Goal: Information Seeking & Learning: Learn about a topic

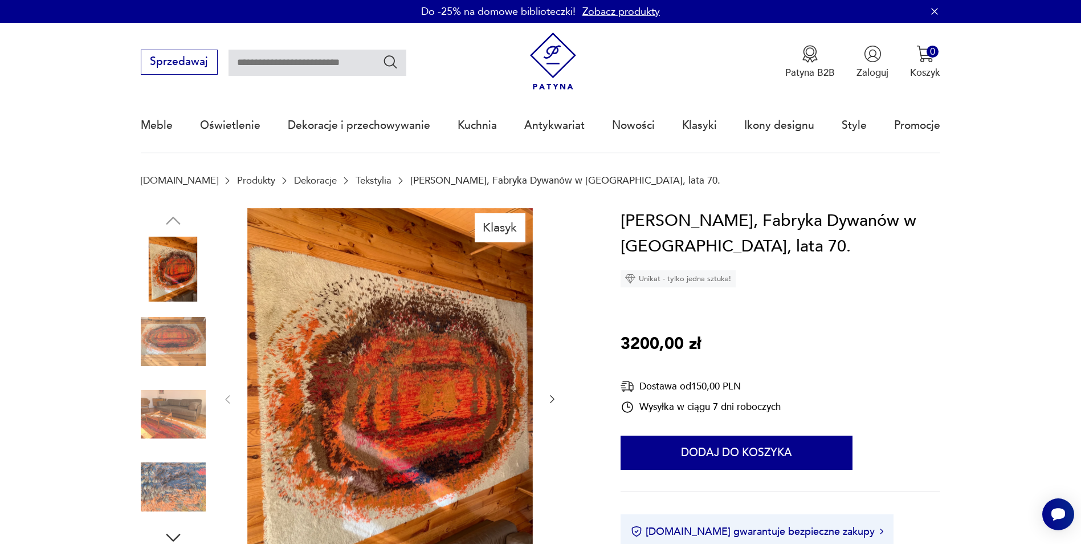
click at [356, 180] on link "Tekstylia" at bounding box center [374, 180] width 36 height 11
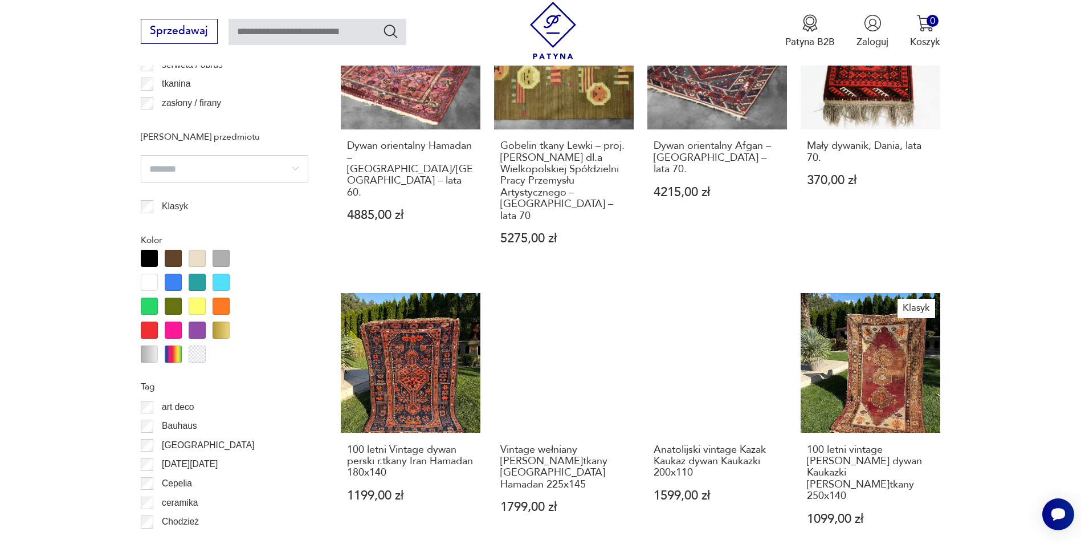
scroll to position [1177, 0]
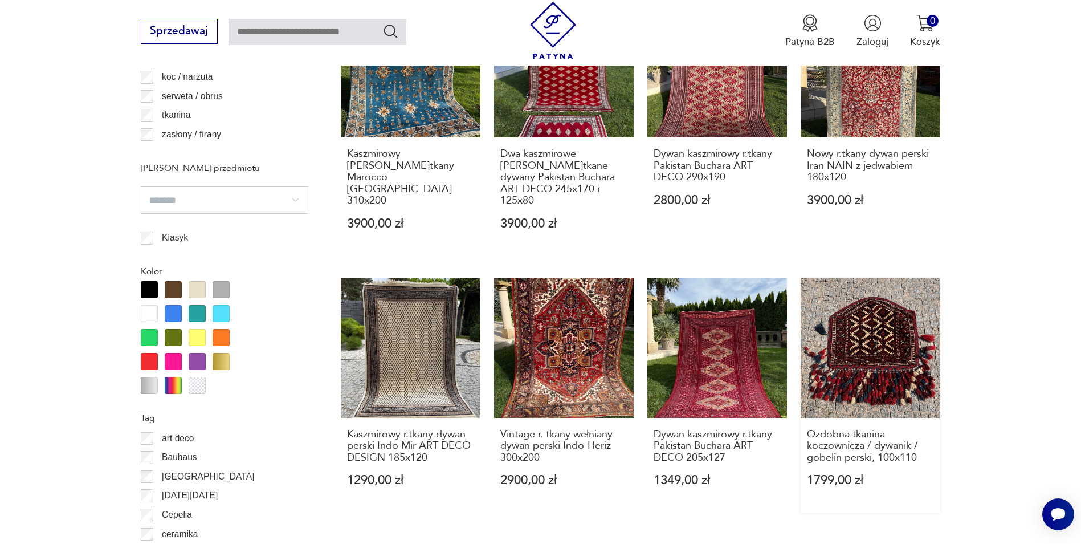
scroll to position [1234, 0]
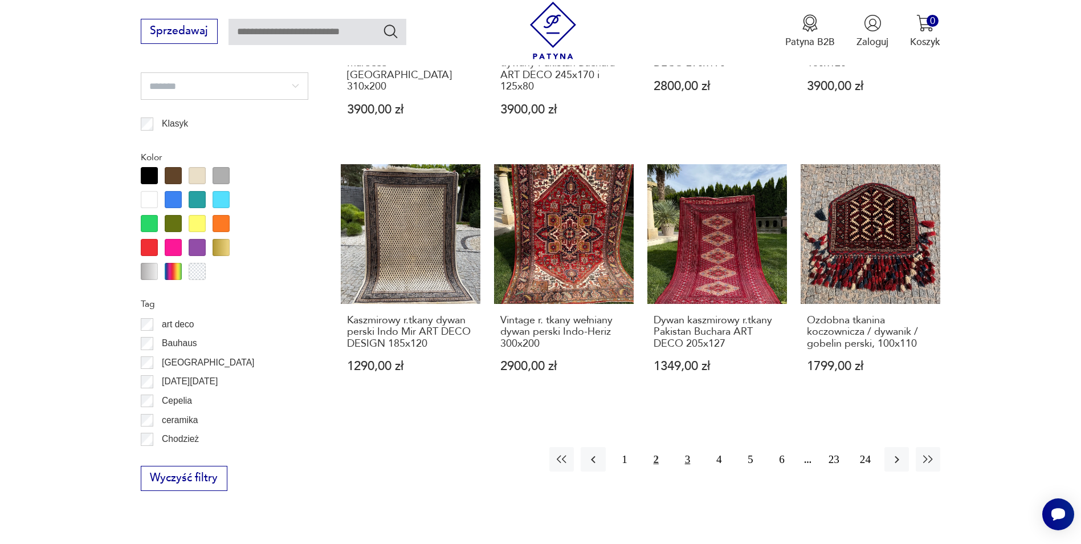
click at [687, 449] on button "3" at bounding box center [687, 459] width 25 height 25
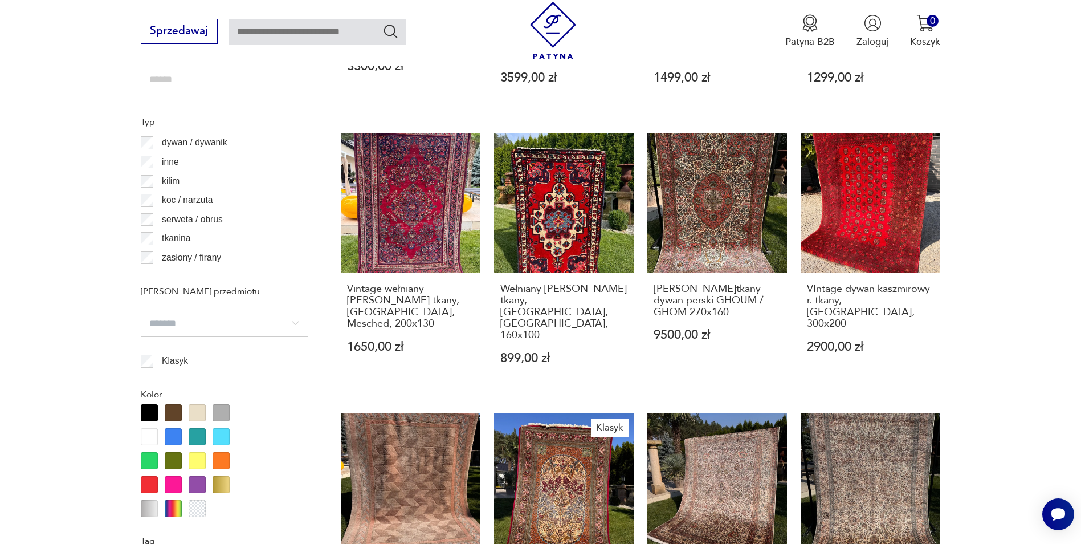
scroll to position [1177, 0]
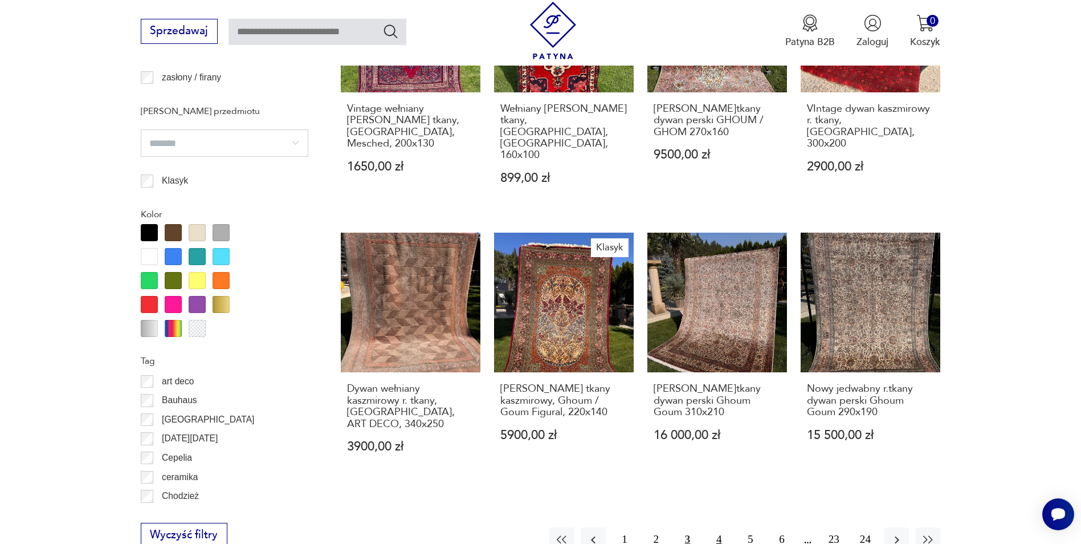
click at [716, 527] on button "4" at bounding box center [719, 539] width 25 height 25
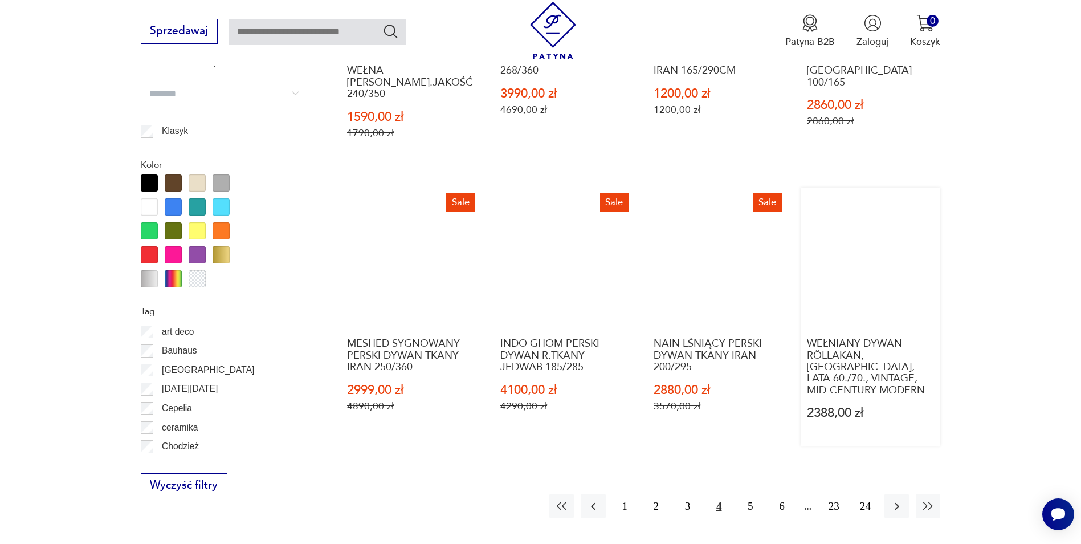
scroll to position [1234, 0]
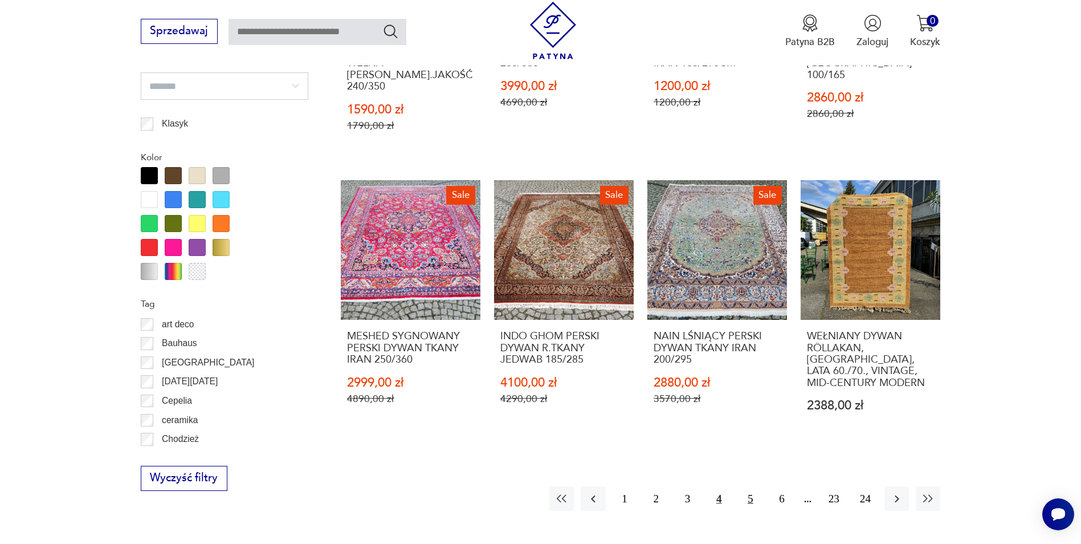
click at [746, 486] on button "5" at bounding box center [750, 498] width 25 height 25
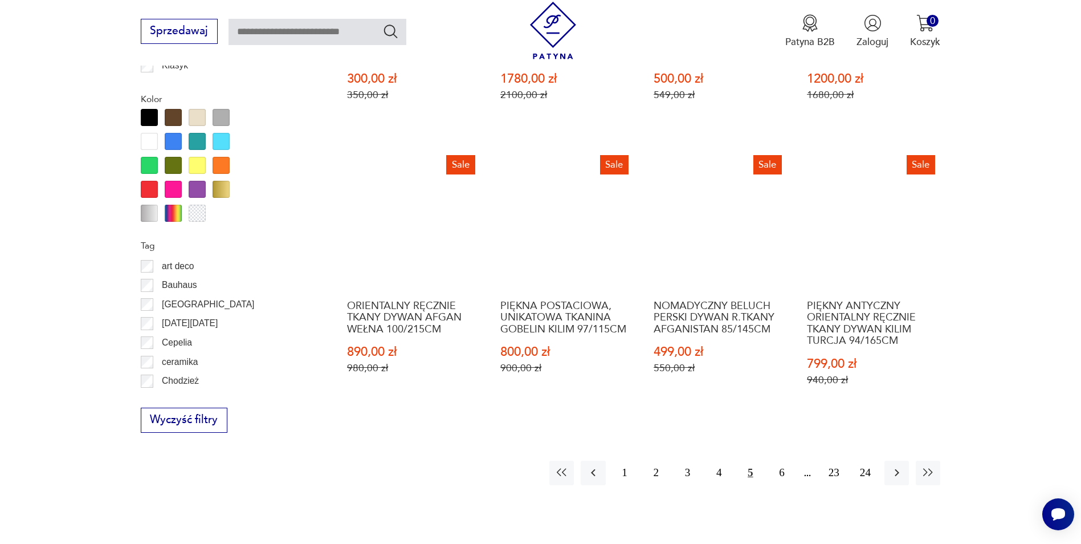
scroll to position [1291, 0]
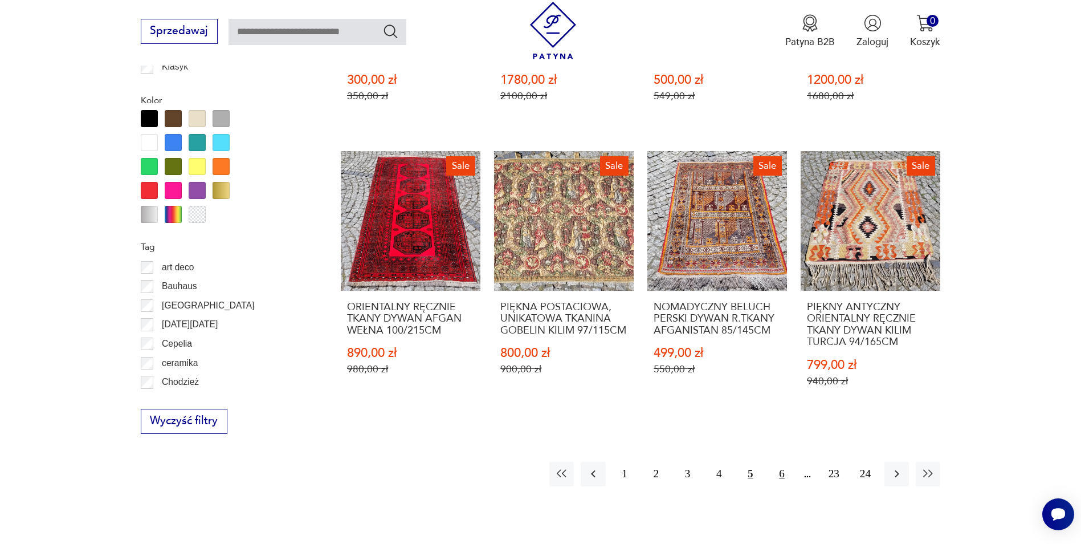
click at [779, 462] on button "6" at bounding box center [781, 474] width 25 height 25
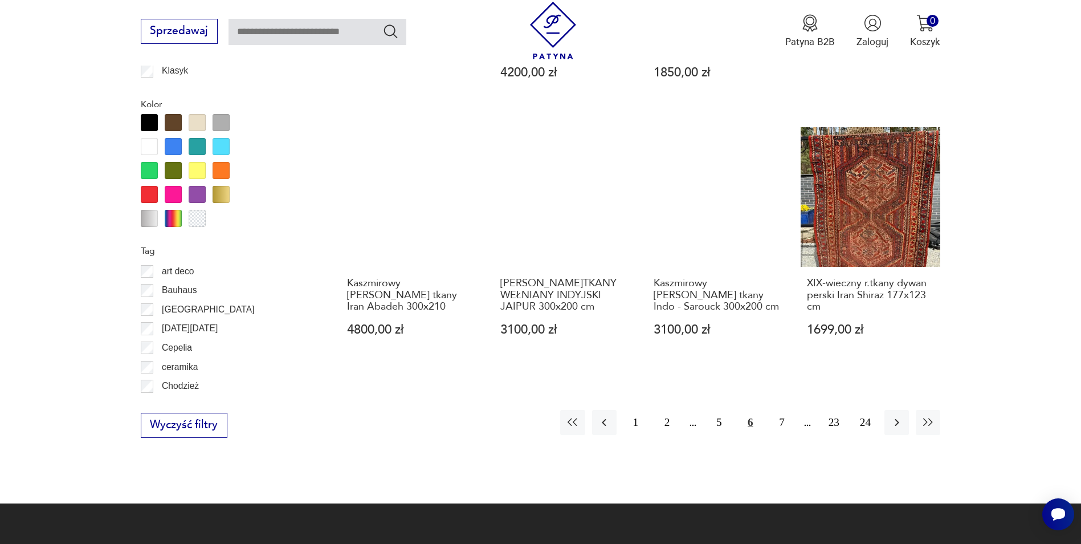
scroll to position [1291, 0]
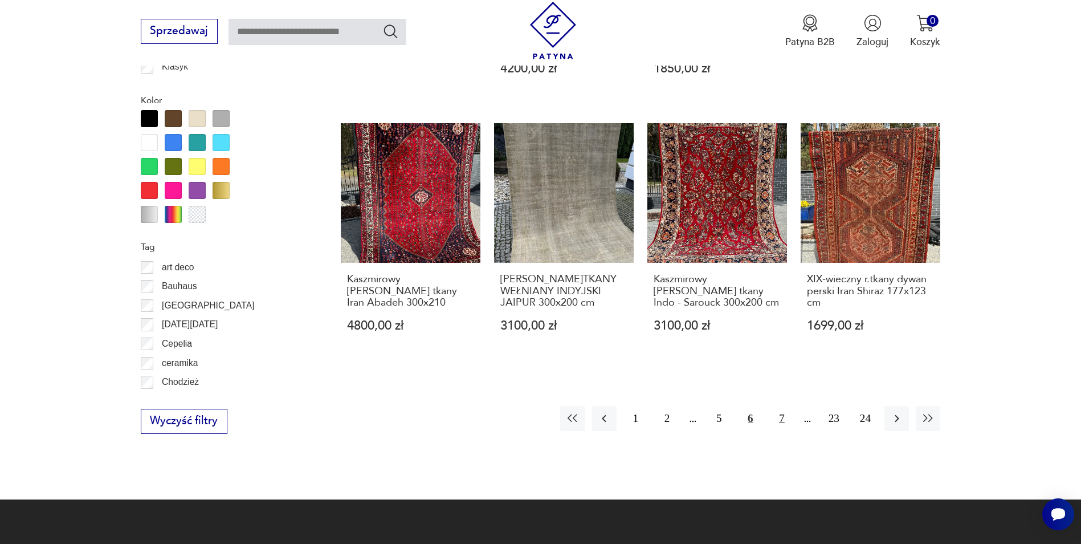
click at [781, 406] on button "7" at bounding box center [781, 418] width 25 height 25
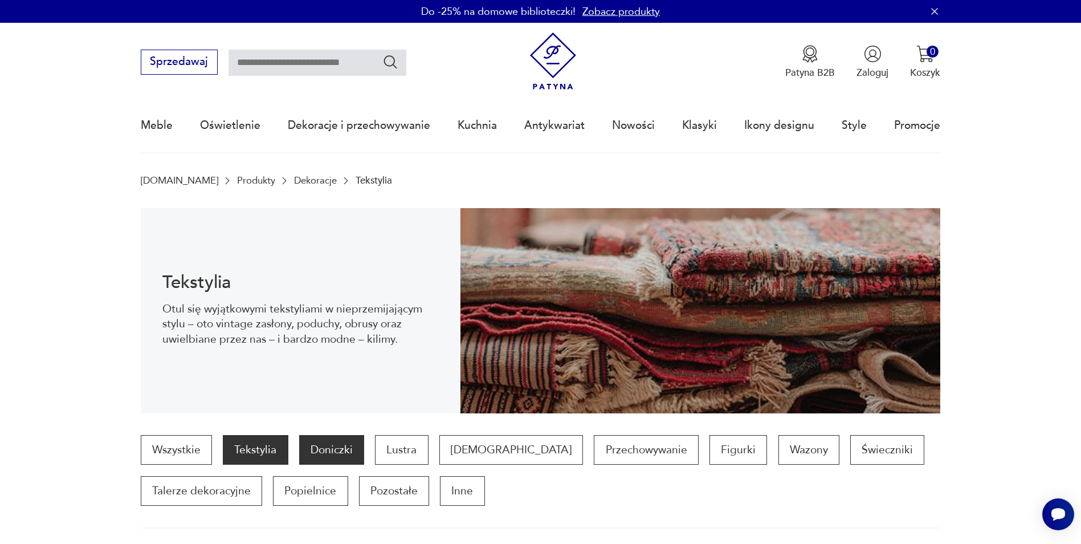
click at [343, 444] on p "Doniczki" at bounding box center [331, 450] width 65 height 30
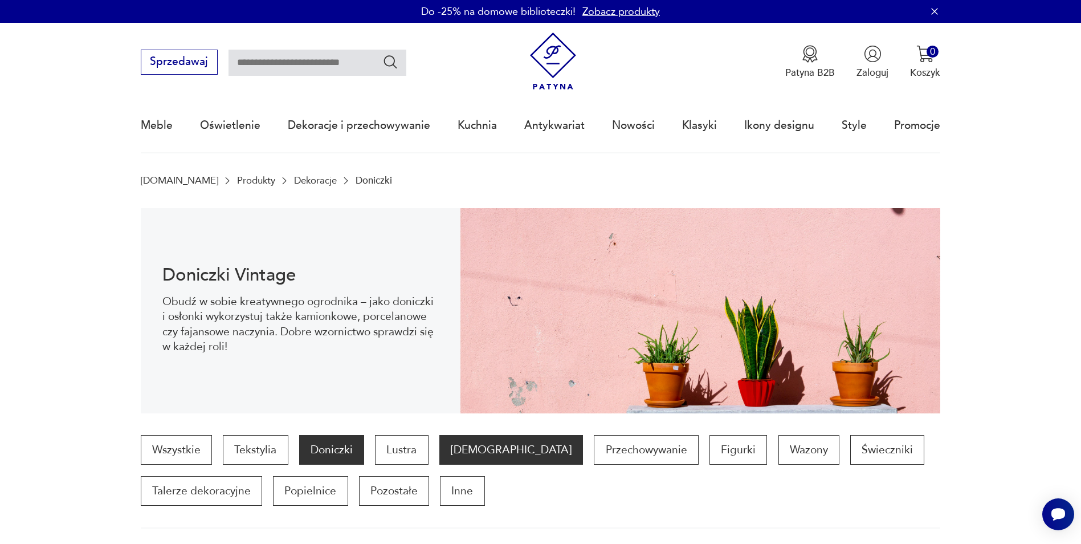
click at [458, 447] on p "[DEMOGRAPHIC_DATA]" at bounding box center [511, 450] width 144 height 30
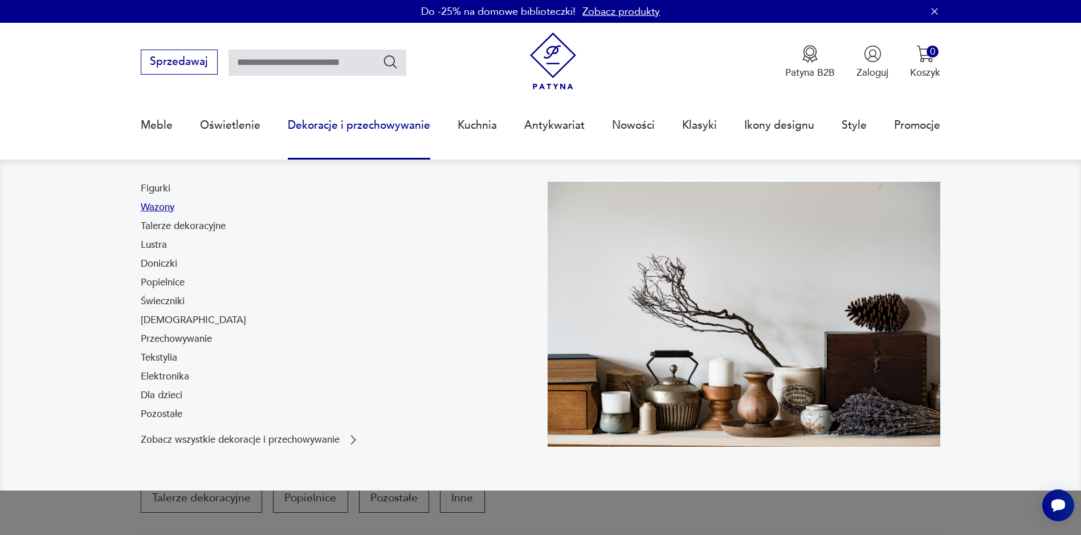
click at [163, 210] on link "Wazony" at bounding box center [158, 208] width 34 height 14
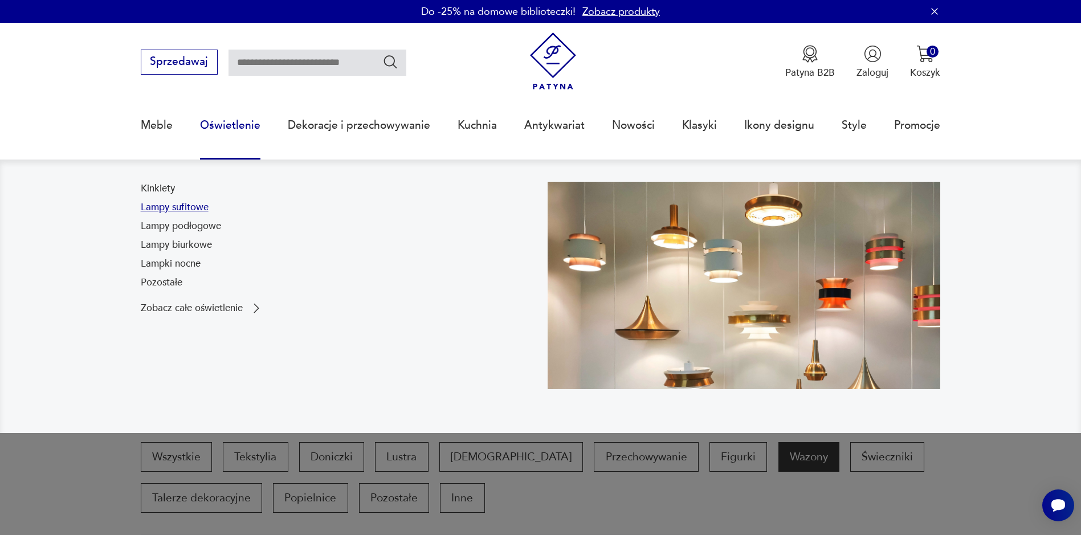
click at [193, 204] on link "Lampy sufitowe" at bounding box center [175, 208] width 68 height 14
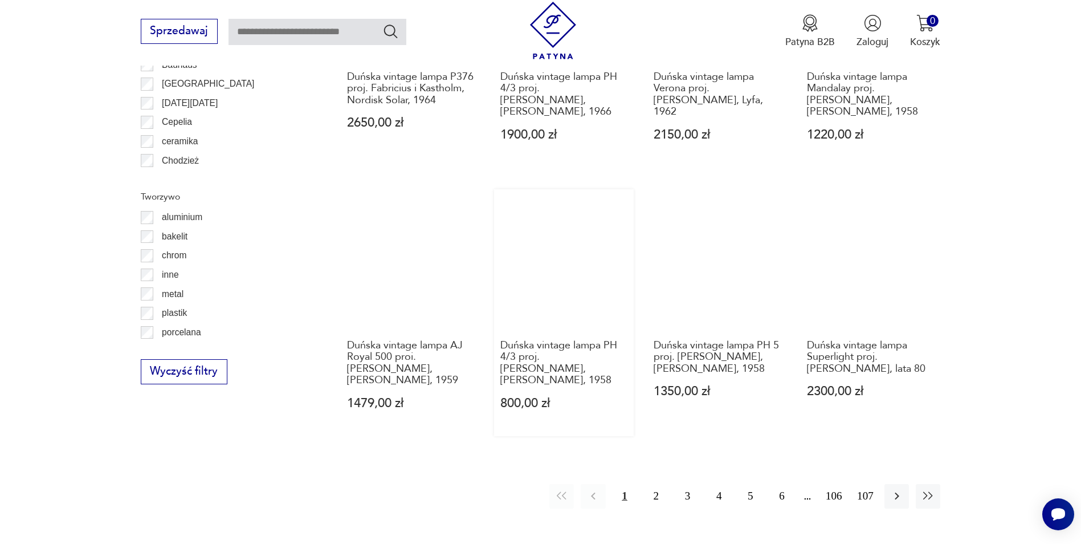
scroll to position [1177, 0]
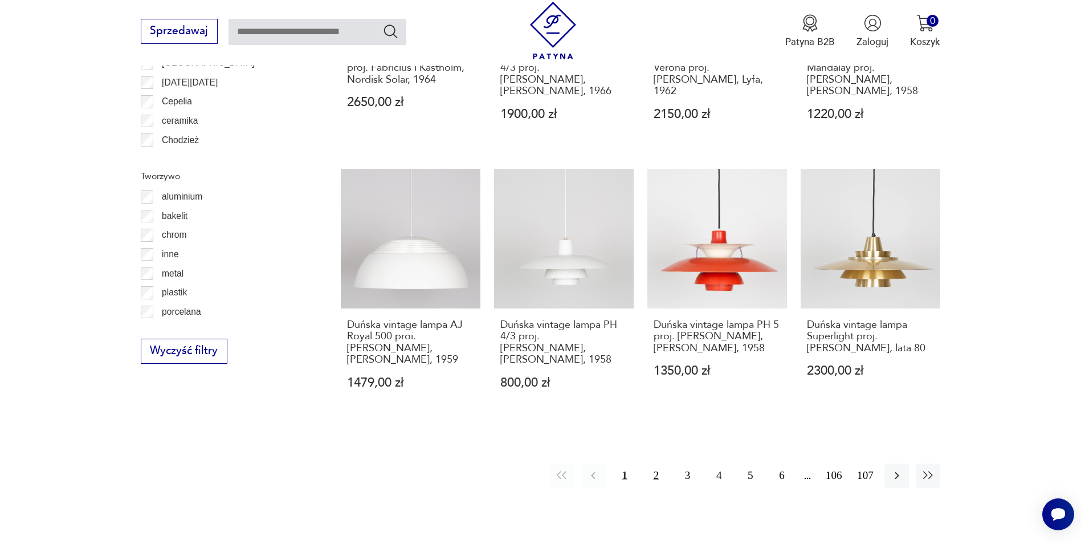
click at [659, 467] on button "2" at bounding box center [656, 475] width 25 height 25
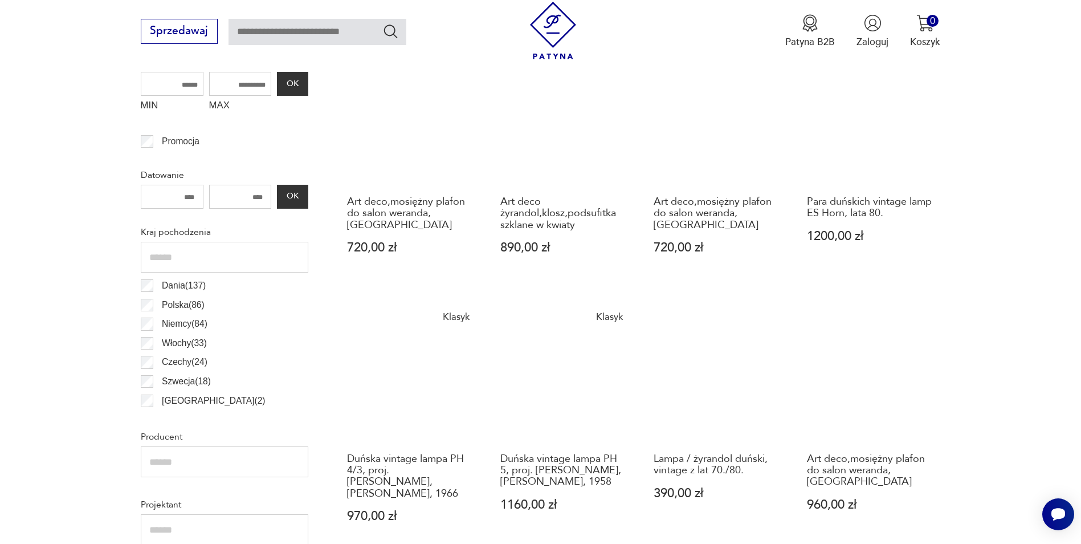
scroll to position [509, 0]
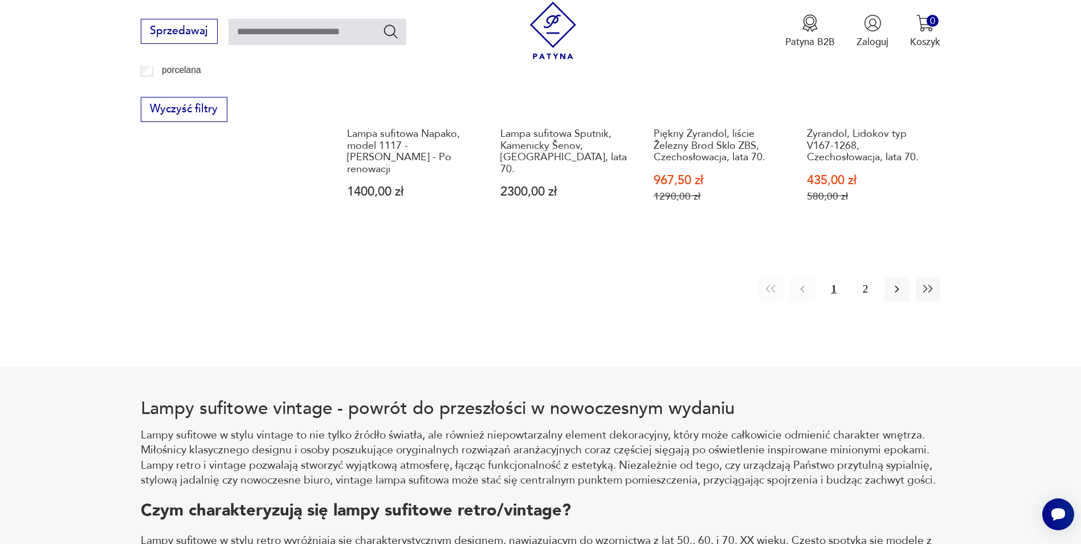
scroll to position [1421, 0]
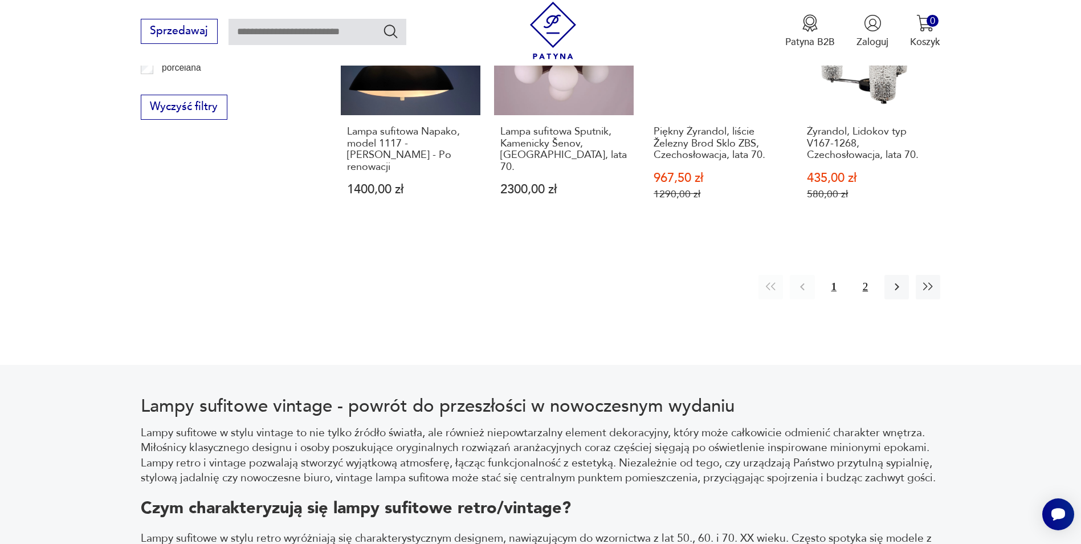
click at [861, 275] on button "2" at bounding box center [865, 287] width 25 height 25
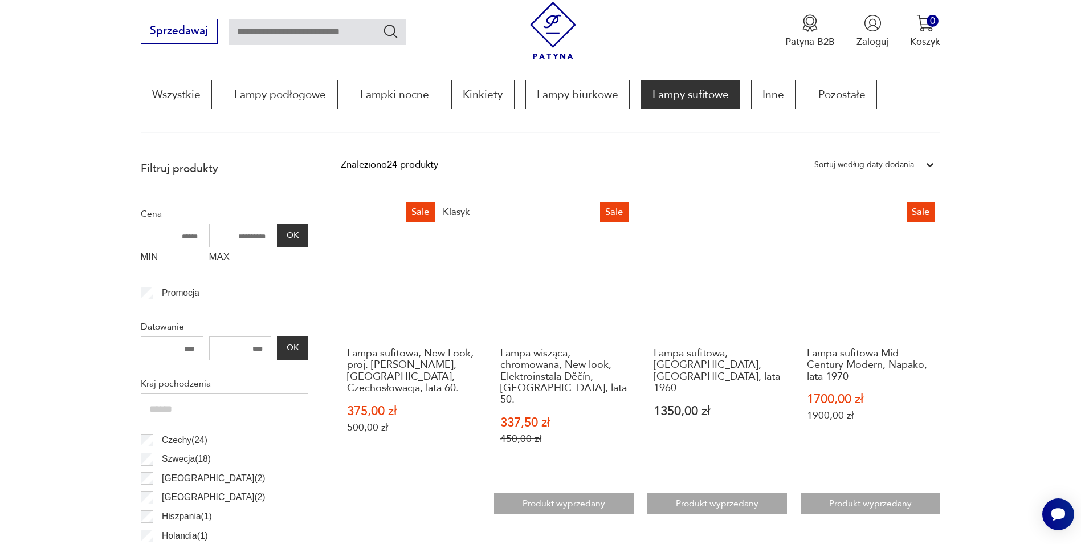
scroll to position [452, 0]
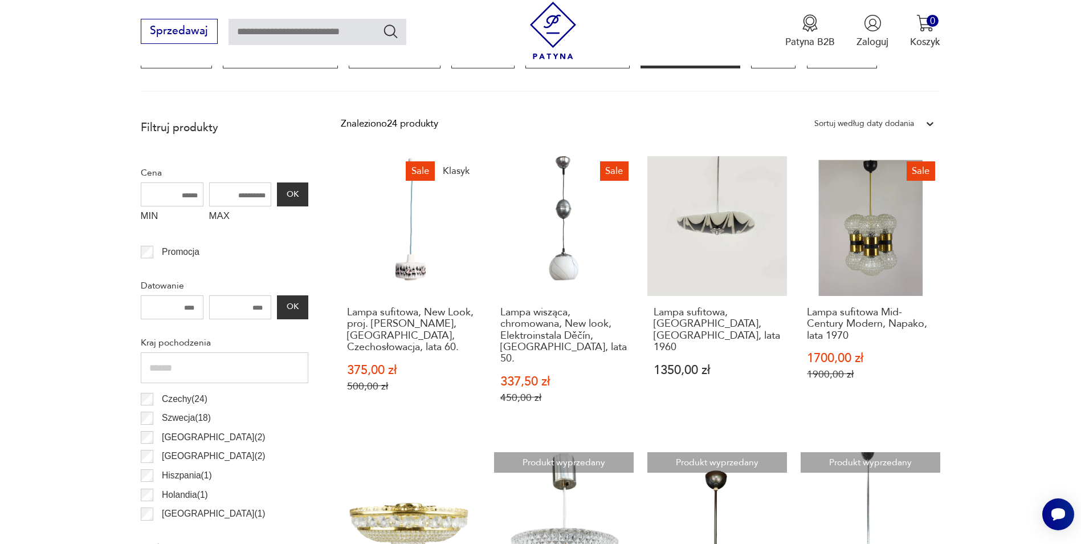
scroll to position [338, 0]
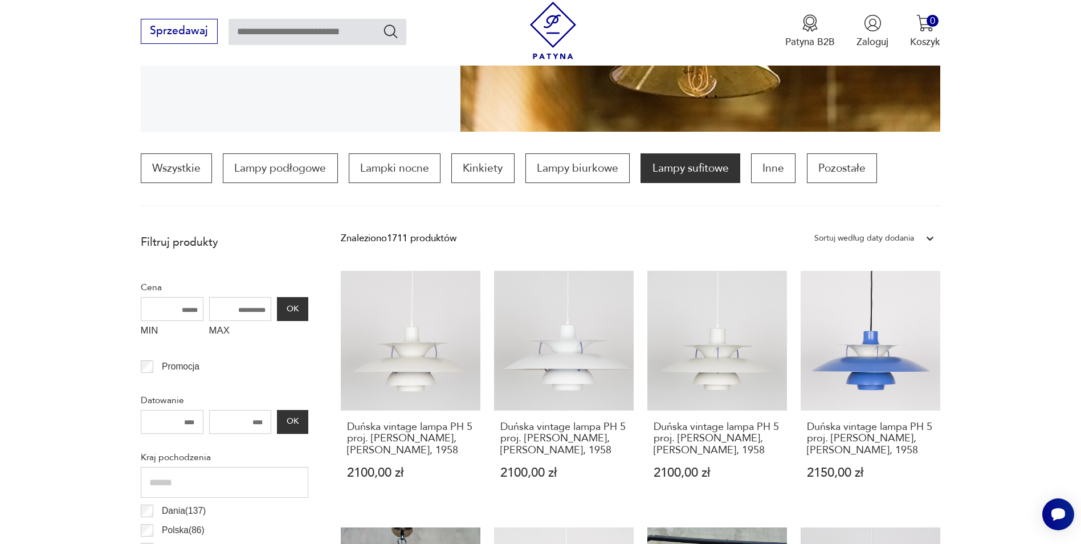
scroll to position [452, 0]
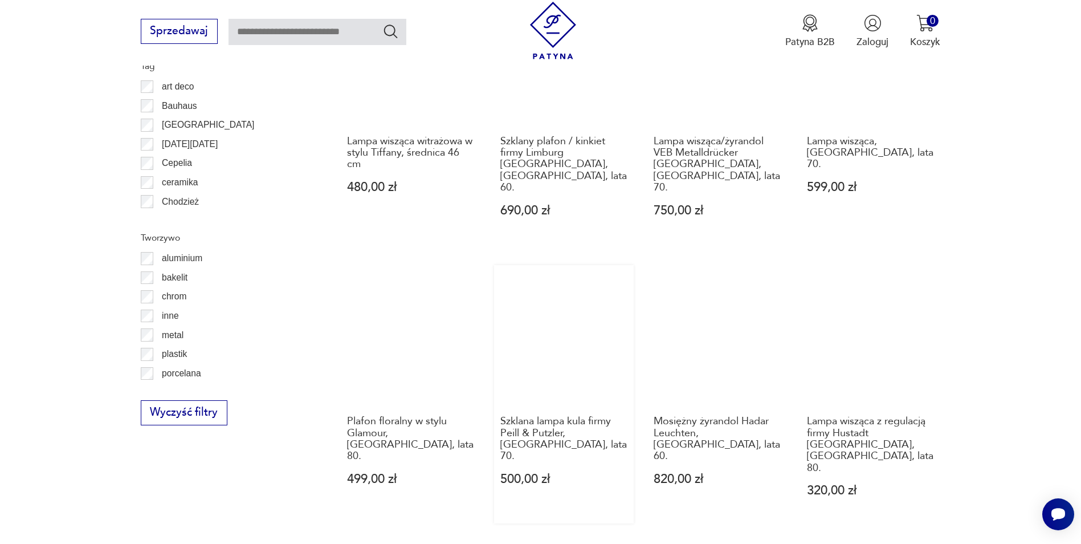
scroll to position [1136, 0]
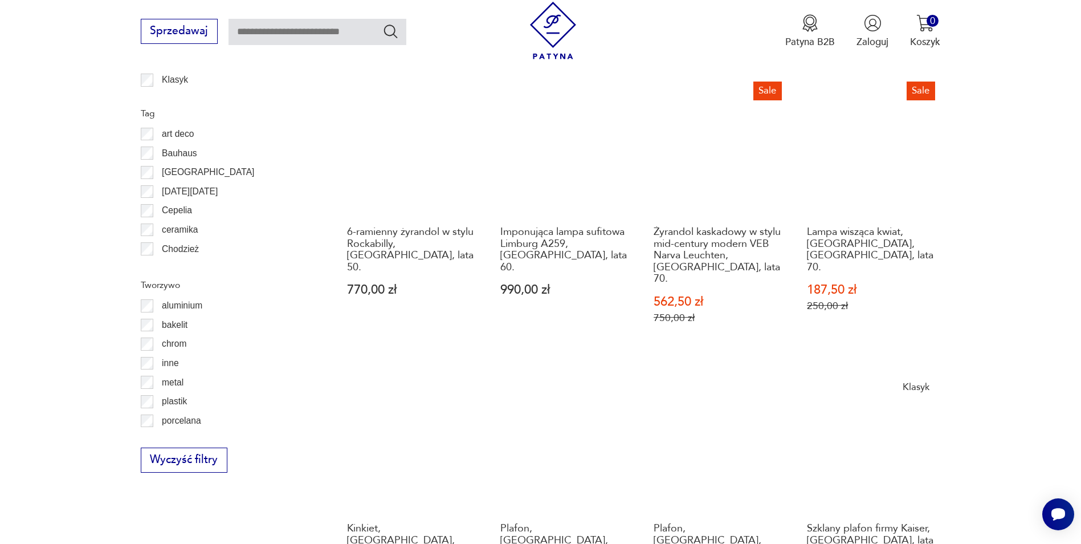
scroll to position [1250, 0]
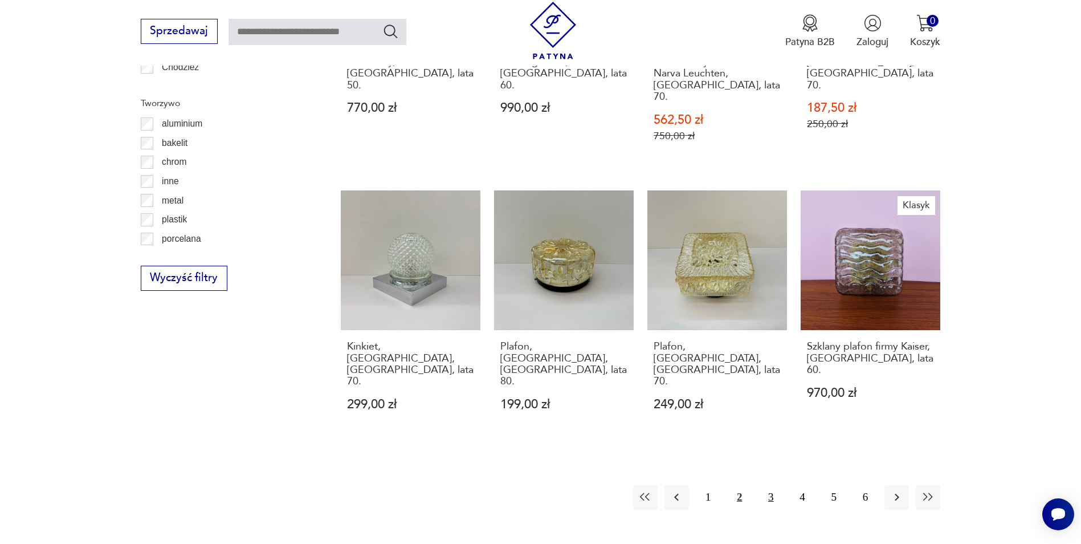
click at [768, 485] on button "3" at bounding box center [770, 497] width 25 height 25
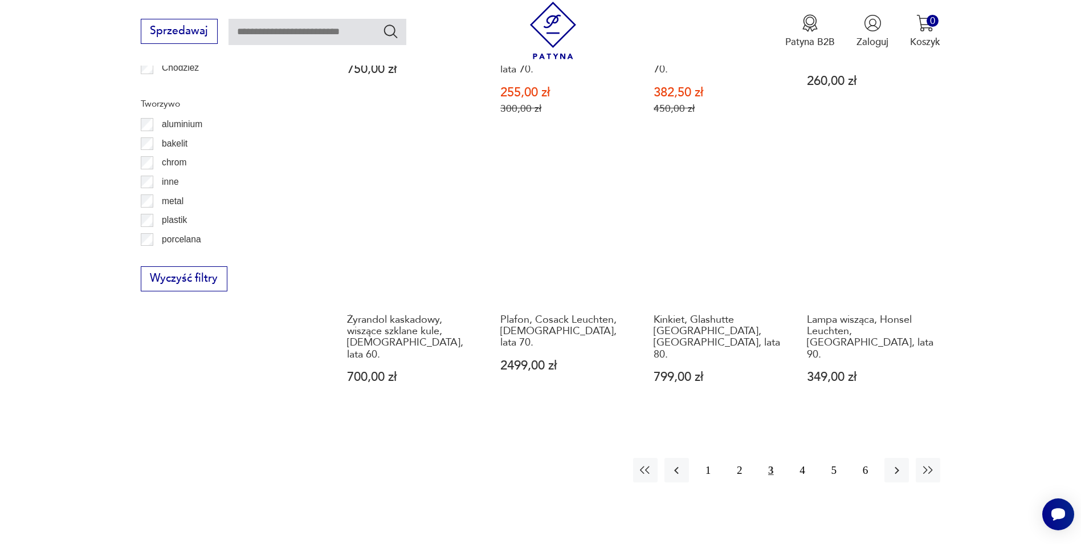
scroll to position [1250, 0]
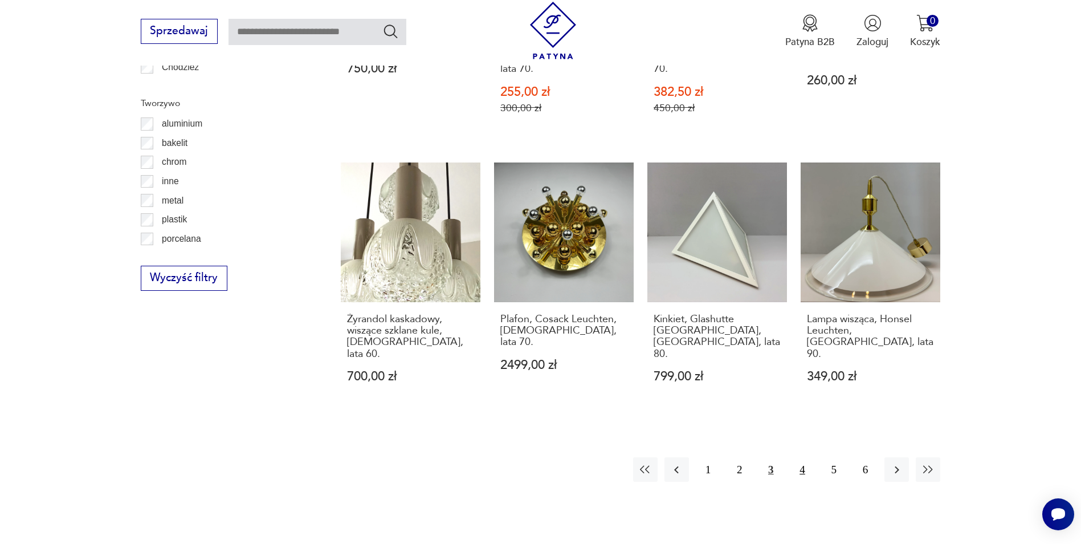
click at [797, 457] on button "4" at bounding box center [802, 469] width 25 height 25
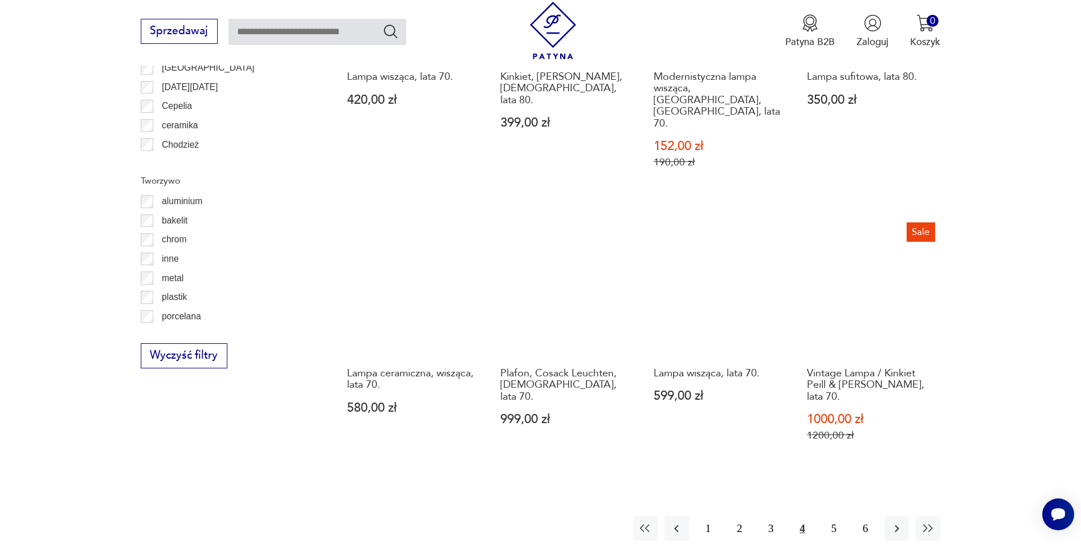
scroll to position [1193, 0]
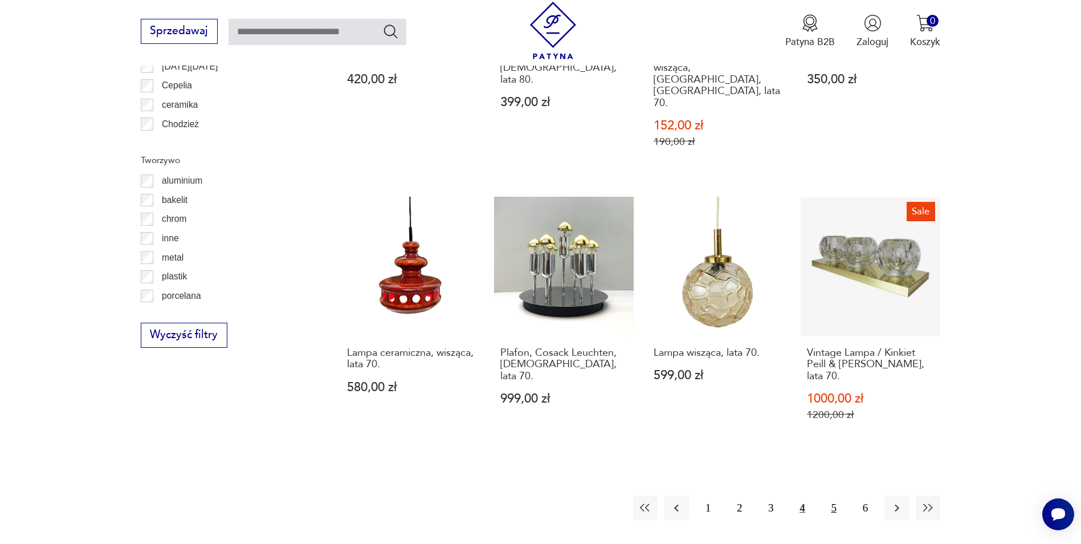
click at [828, 495] on button "5" at bounding box center [834, 507] width 25 height 25
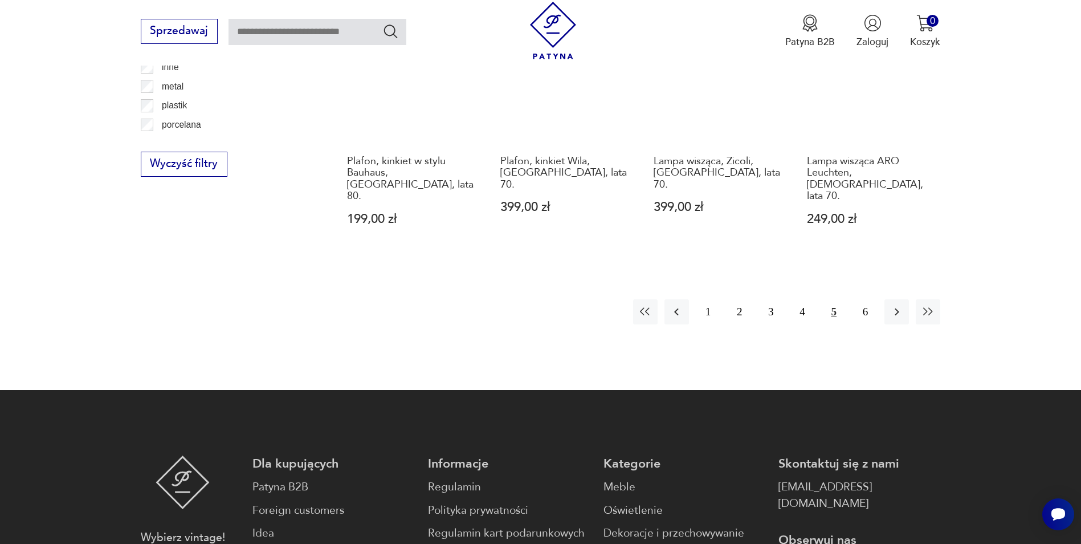
scroll to position [1136, 0]
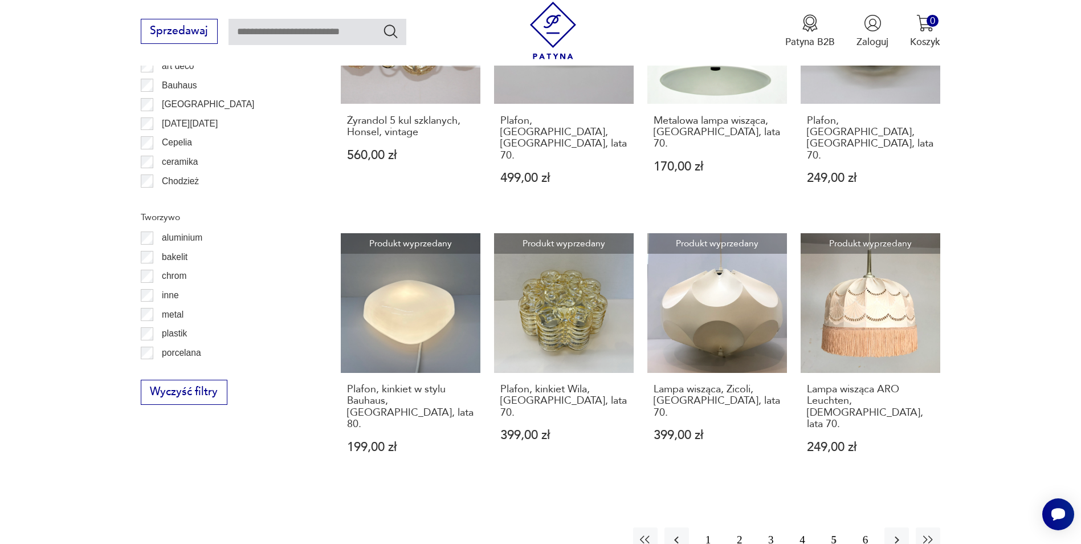
click at [865, 527] on button "6" at bounding box center [865, 539] width 25 height 25
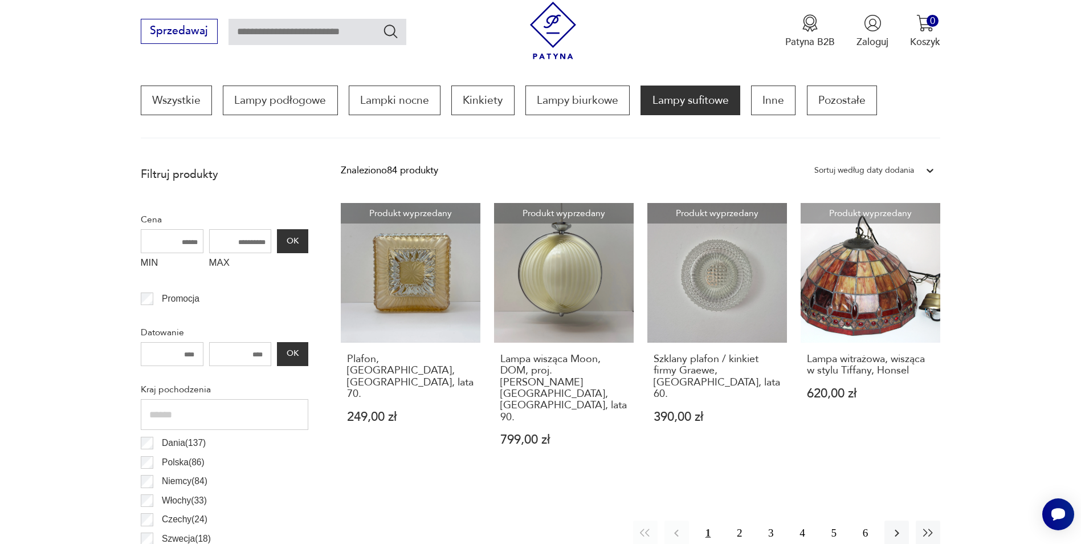
scroll to position [338, 0]
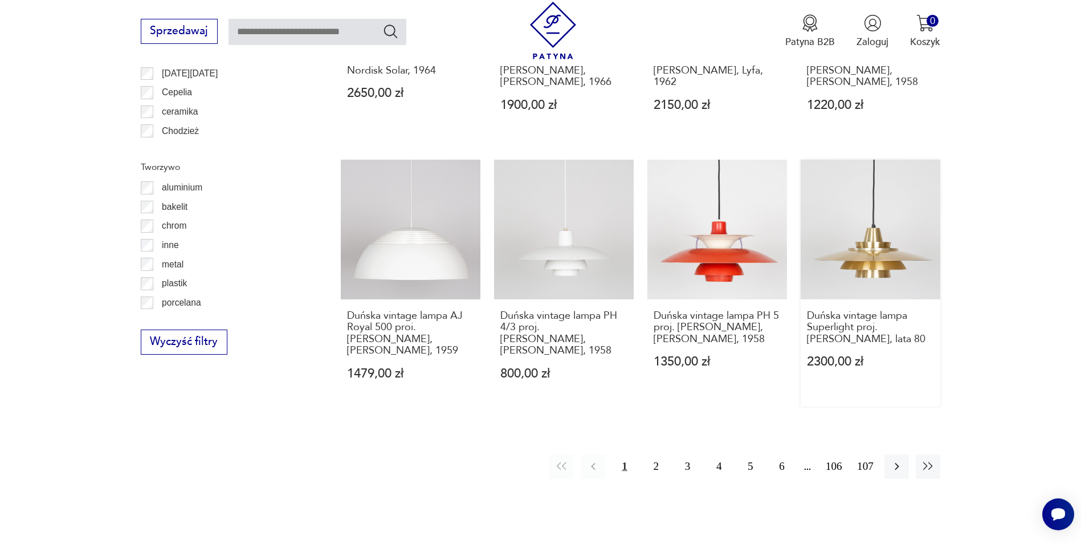
scroll to position [1421, 0]
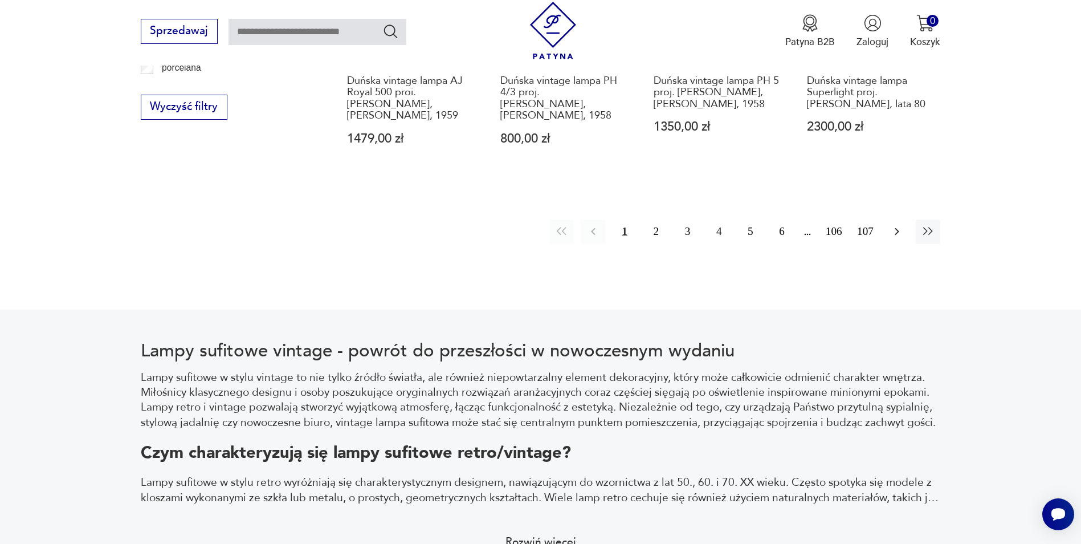
click at [887, 224] on button "button" at bounding box center [896, 231] width 25 height 25
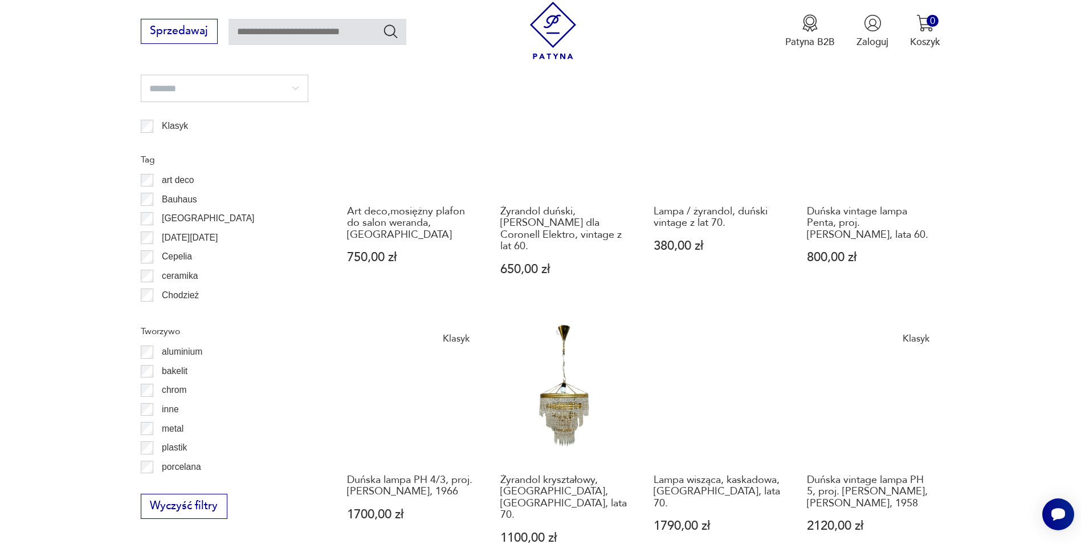
scroll to position [1250, 0]
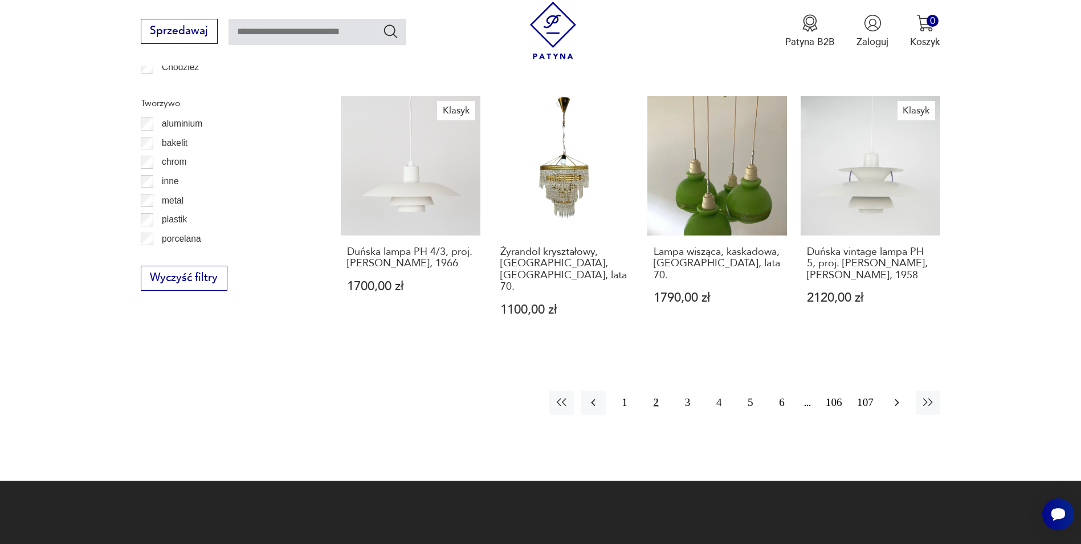
click at [899, 390] on button "button" at bounding box center [896, 402] width 25 height 25
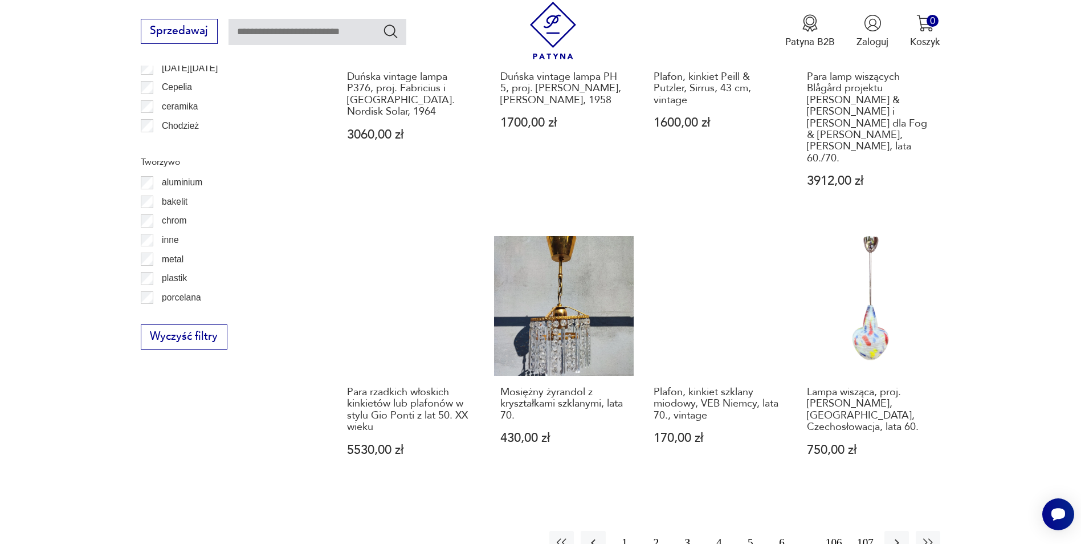
scroll to position [1193, 0]
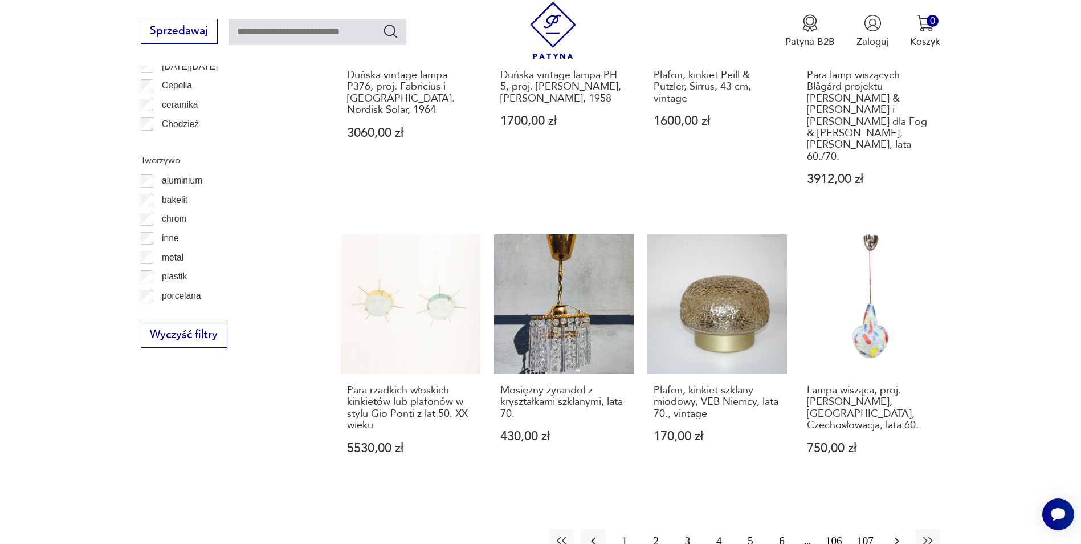
click at [894, 534] on icon "button" at bounding box center [897, 541] width 14 height 14
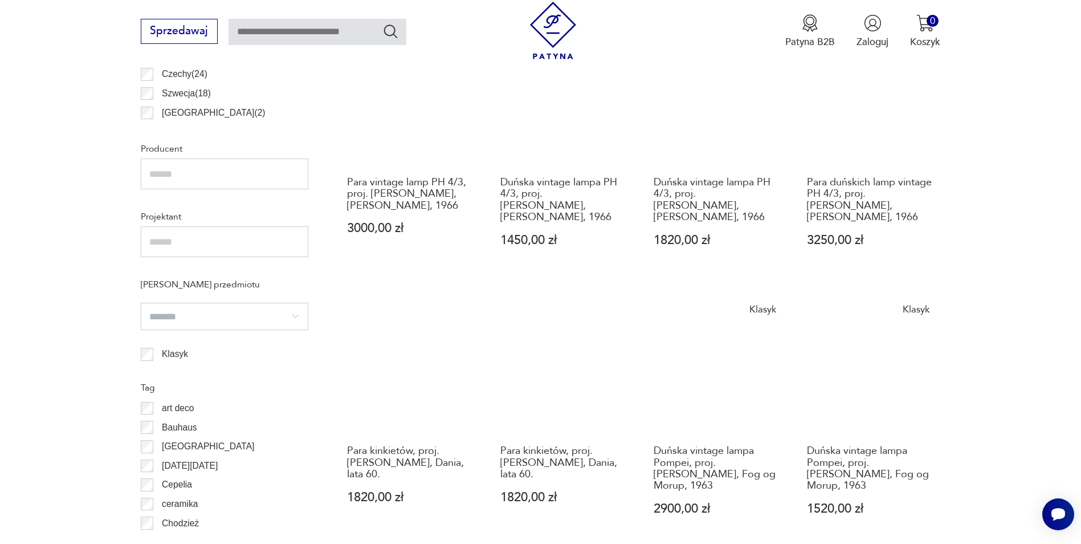
scroll to position [1193, 0]
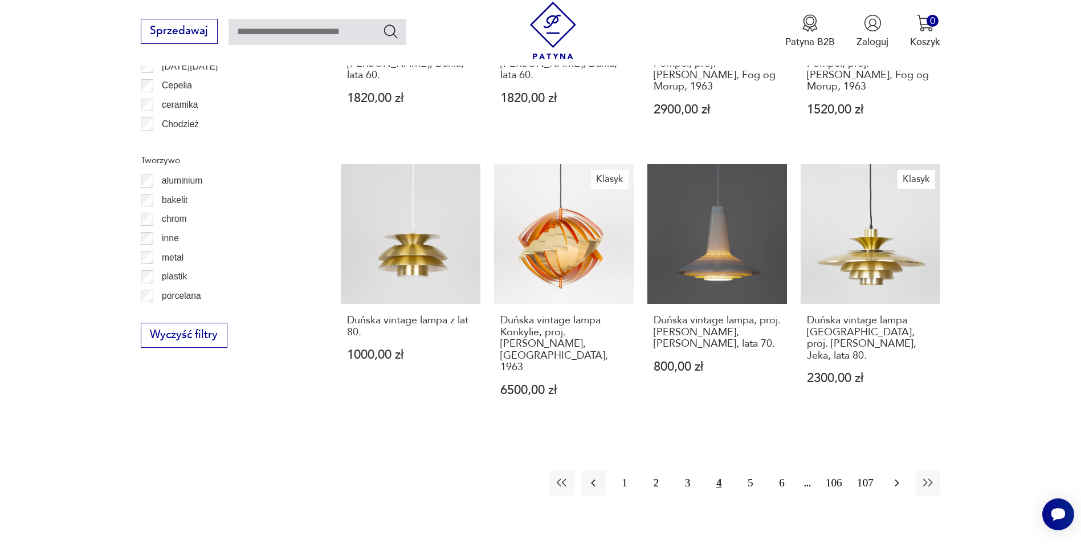
click at [896, 476] on icon "button" at bounding box center [897, 483] width 14 height 14
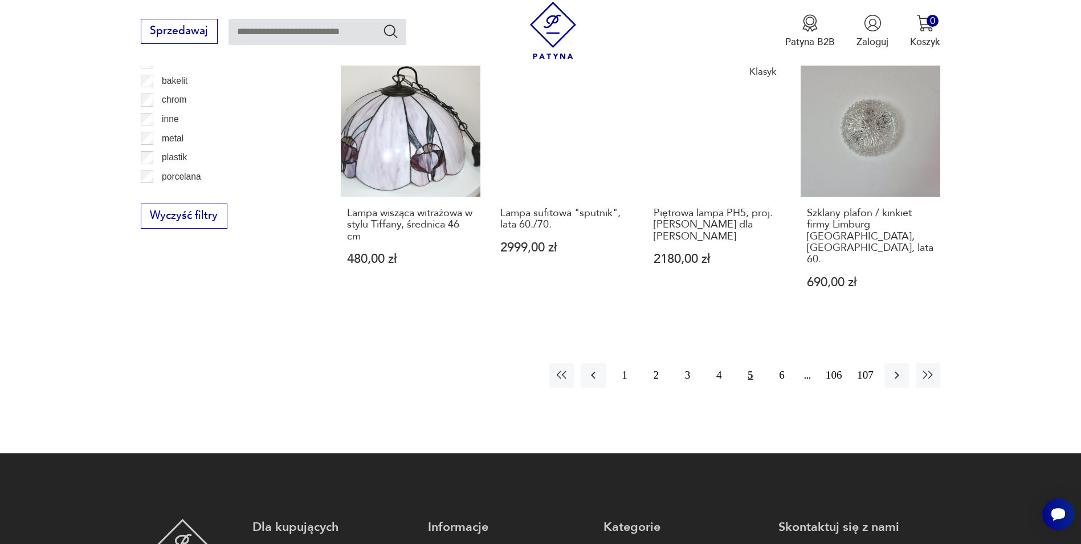
scroll to position [1250, 0]
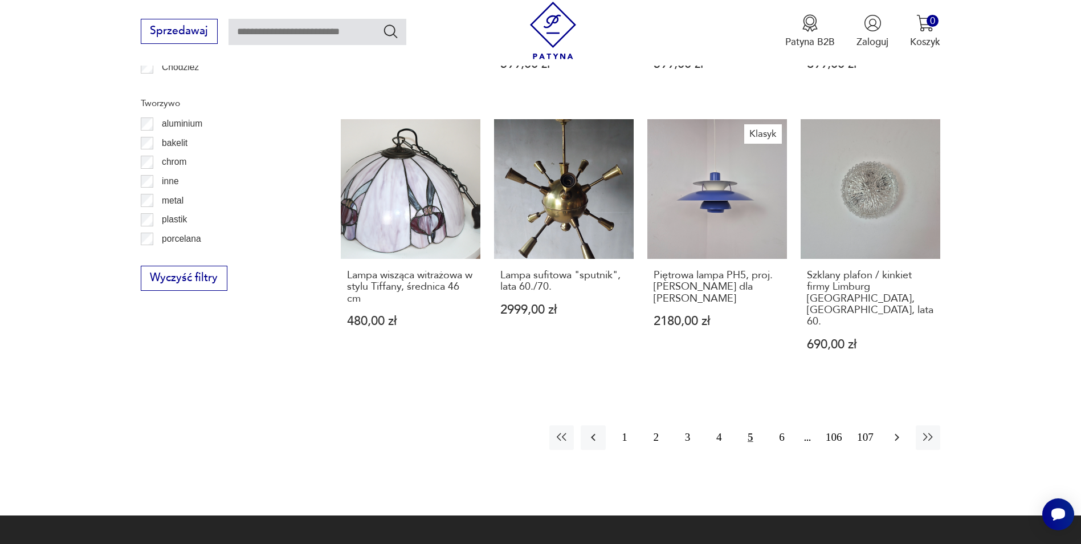
click at [890, 430] on icon "button" at bounding box center [897, 437] width 14 height 14
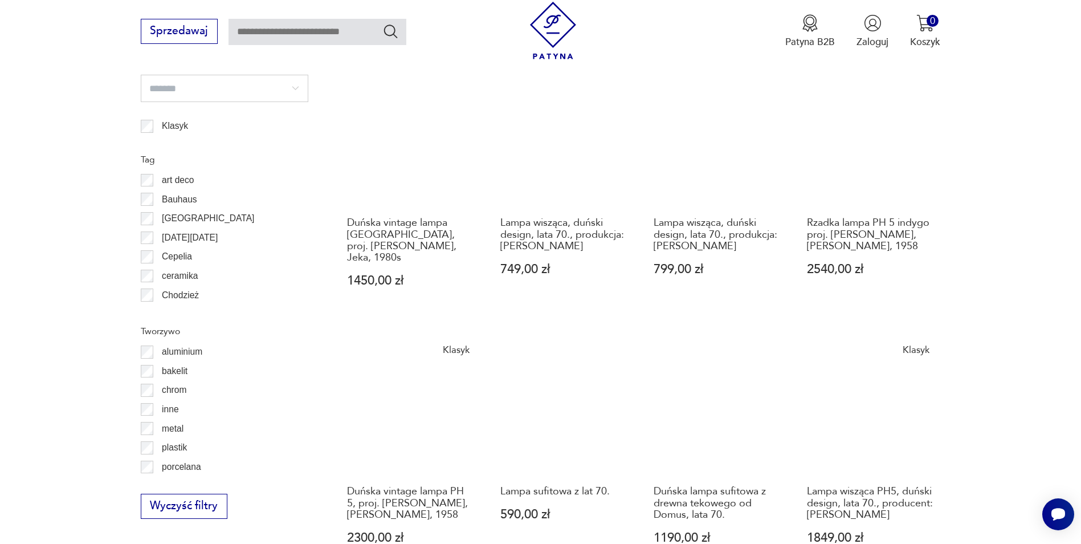
scroll to position [1079, 0]
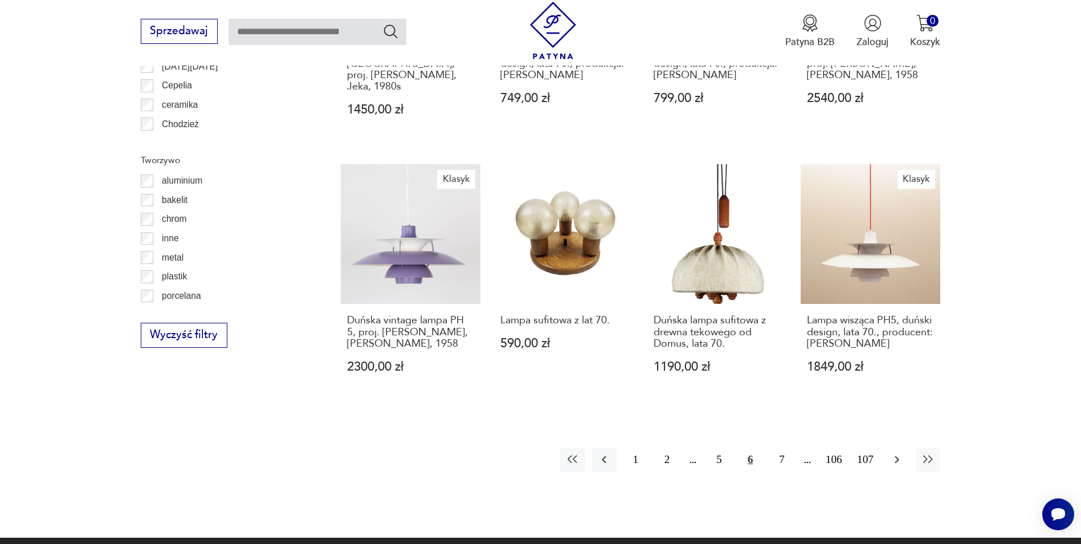
click at [901, 452] on icon "button" at bounding box center [897, 459] width 14 height 14
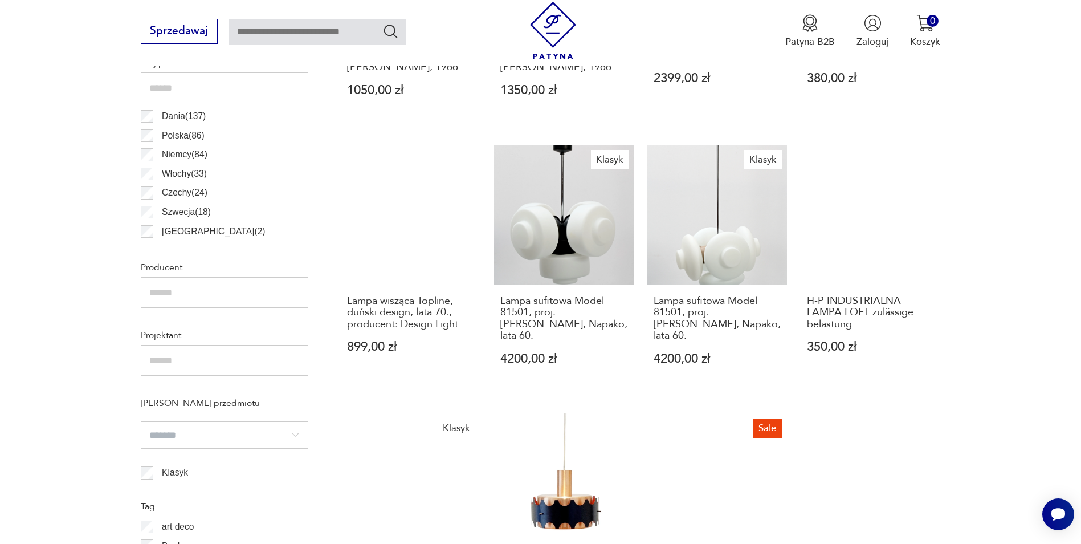
scroll to position [794, 0]
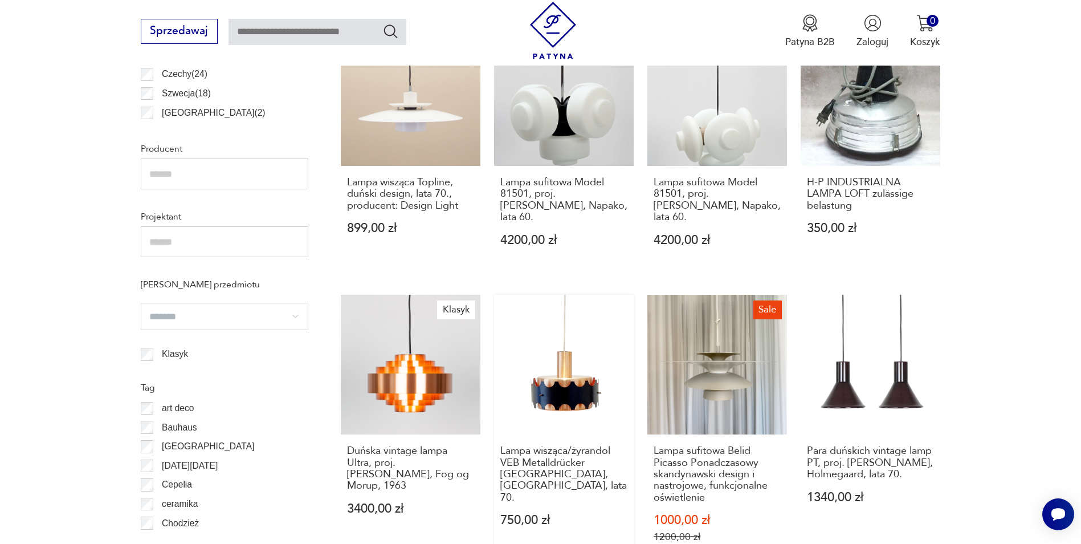
click at [545, 362] on link "Lampa wisząca/żyrandol VEB Metalldrücker [GEOGRAPHIC_DATA], [GEOGRAPHIC_DATA], …" at bounding box center [564, 432] width 140 height 274
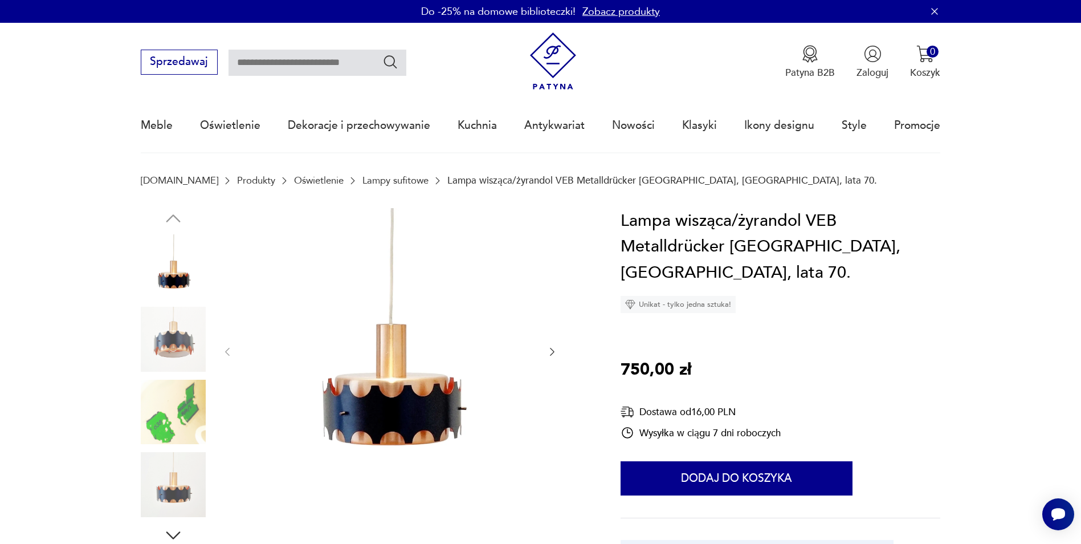
click at [159, 338] on img at bounding box center [173, 339] width 65 height 65
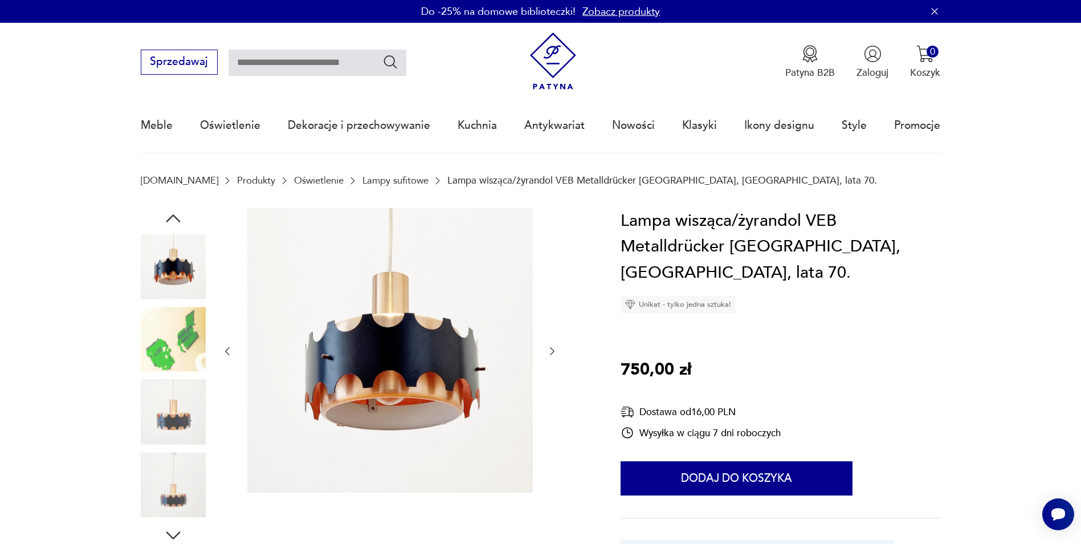
click at [181, 384] on img at bounding box center [173, 411] width 65 height 65
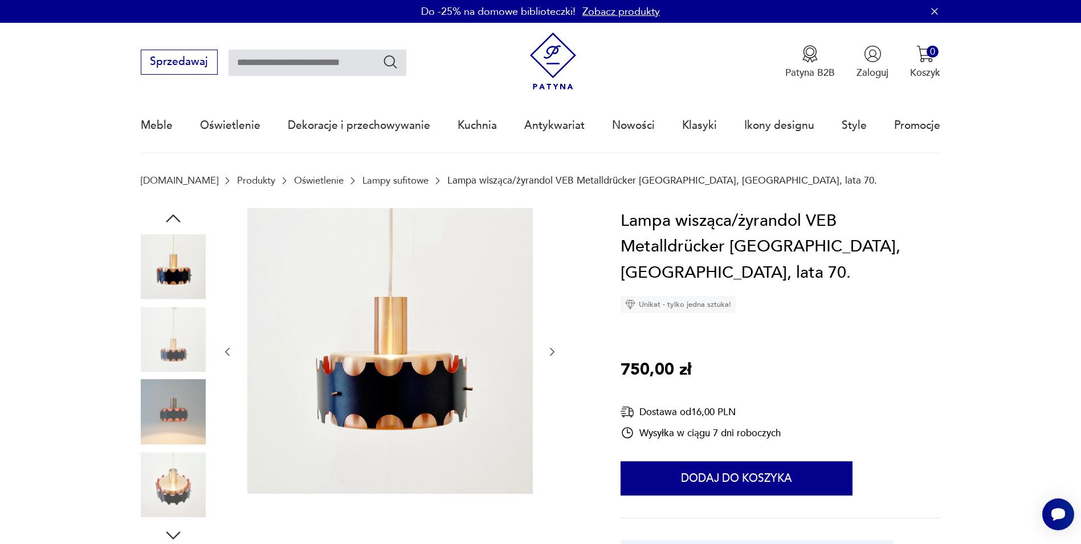
click at [175, 446] on div at bounding box center [173, 412] width 65 height 67
click at [178, 473] on img at bounding box center [173, 484] width 65 height 65
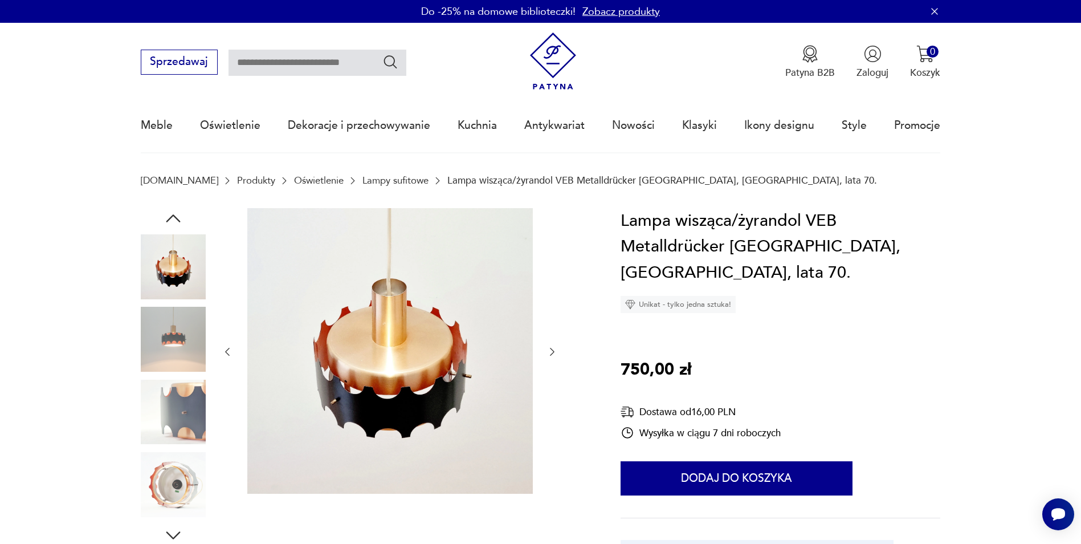
click at [185, 485] on img at bounding box center [173, 484] width 65 height 65
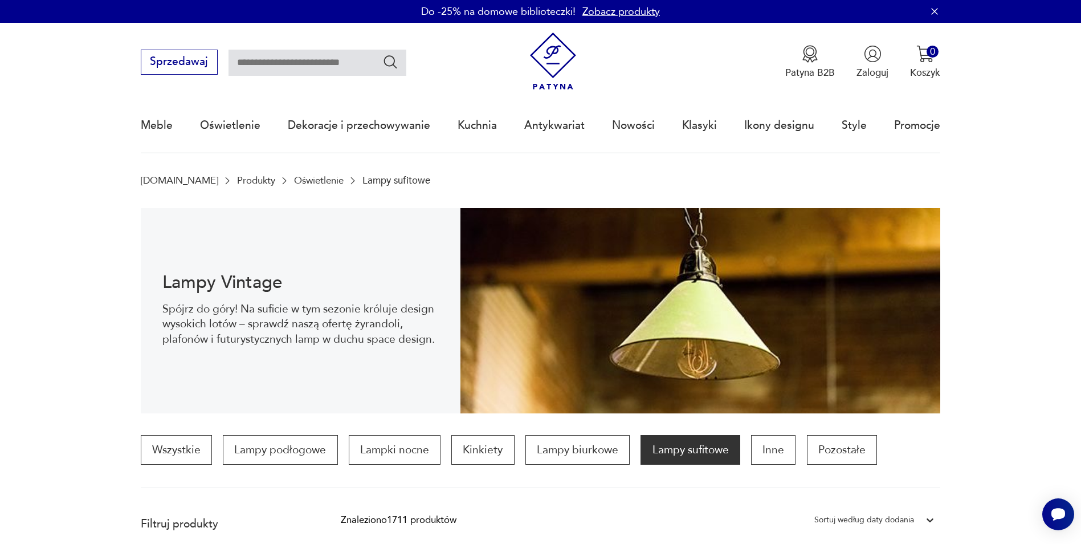
click at [300, 64] on input "text" at bounding box center [317, 63] width 178 height 26
type input "*******"
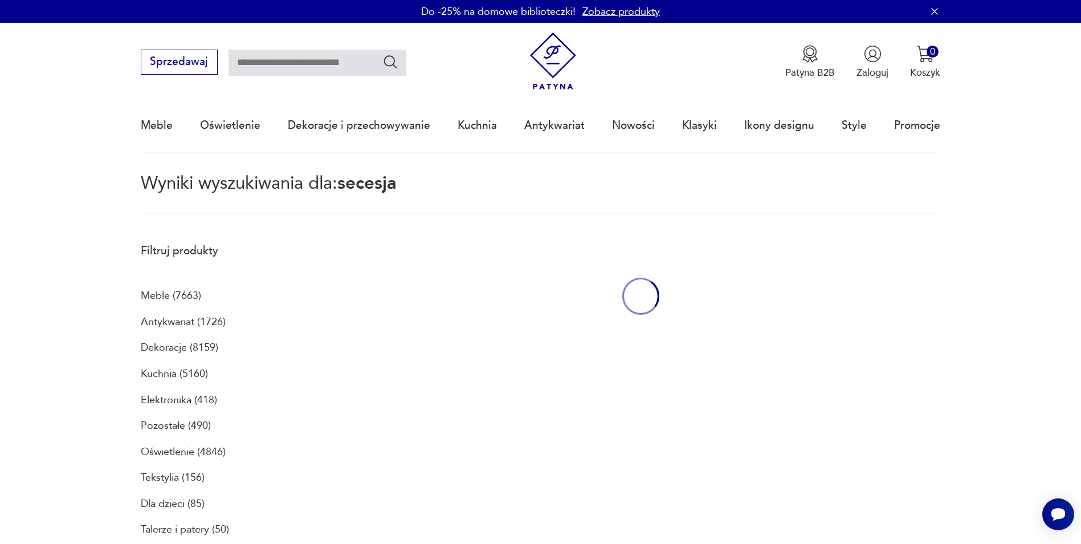
type input "*******"
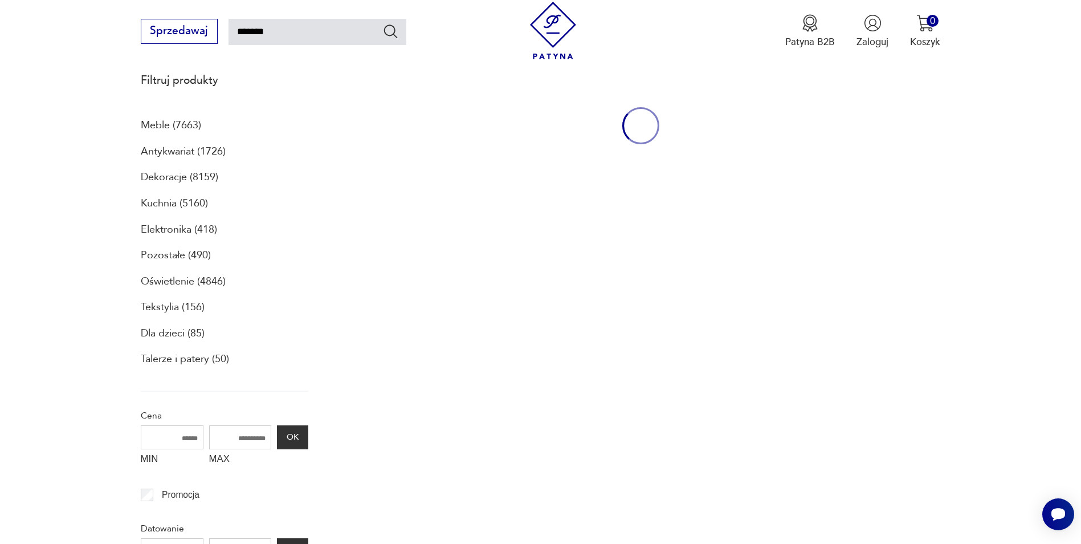
scroll to position [193, 0]
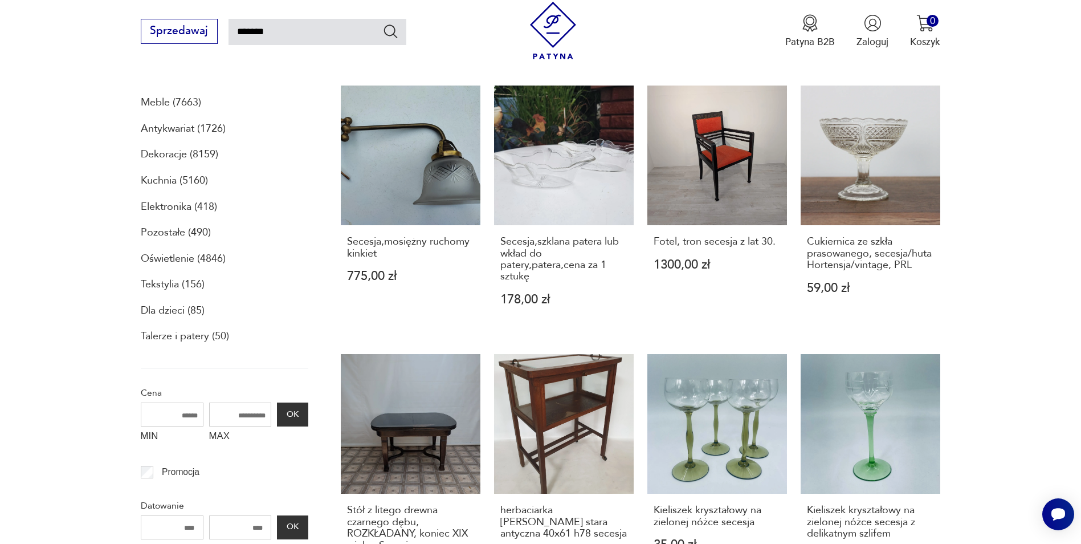
click at [165, 252] on p "Oświetlenie (4846)" at bounding box center [183, 258] width 85 height 19
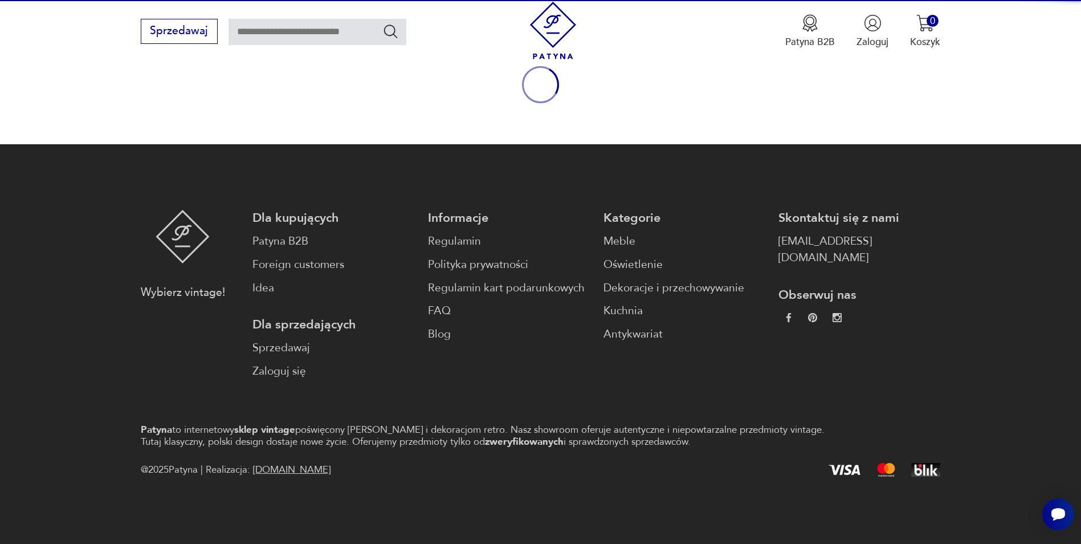
type input "*******"
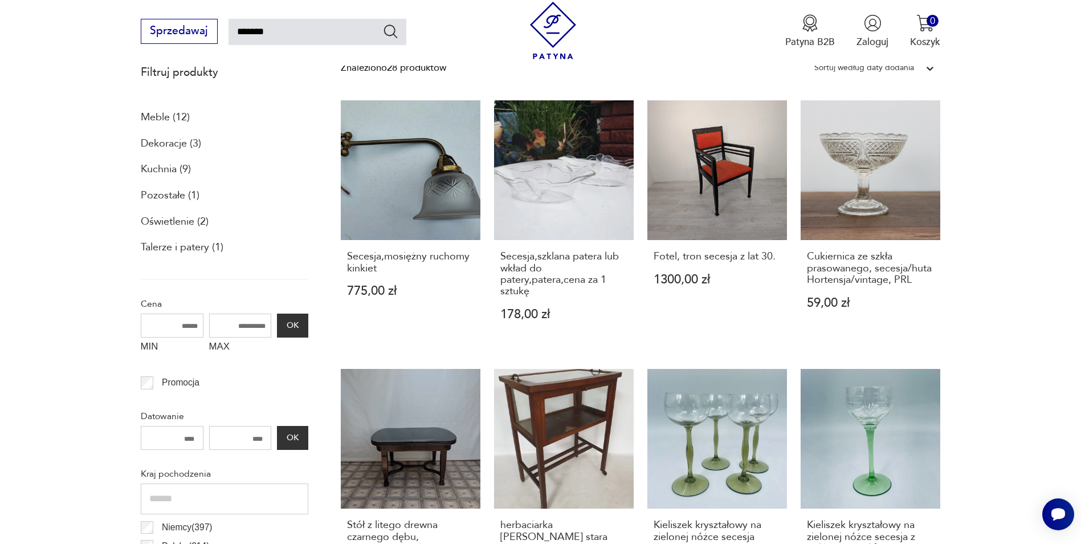
scroll to position [179, 0]
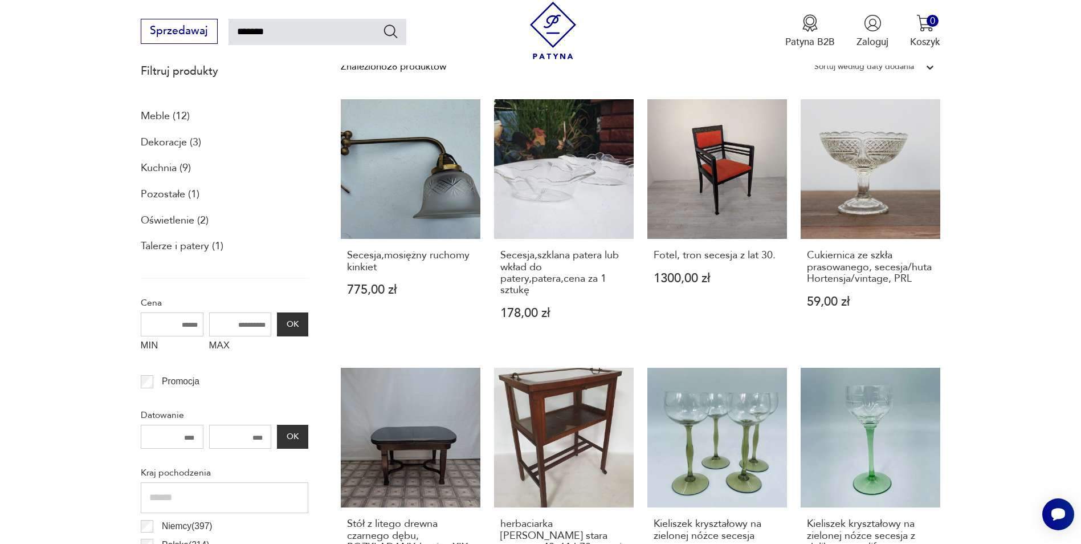
click at [175, 218] on p "Oświetlenie (2)" at bounding box center [175, 220] width 68 height 19
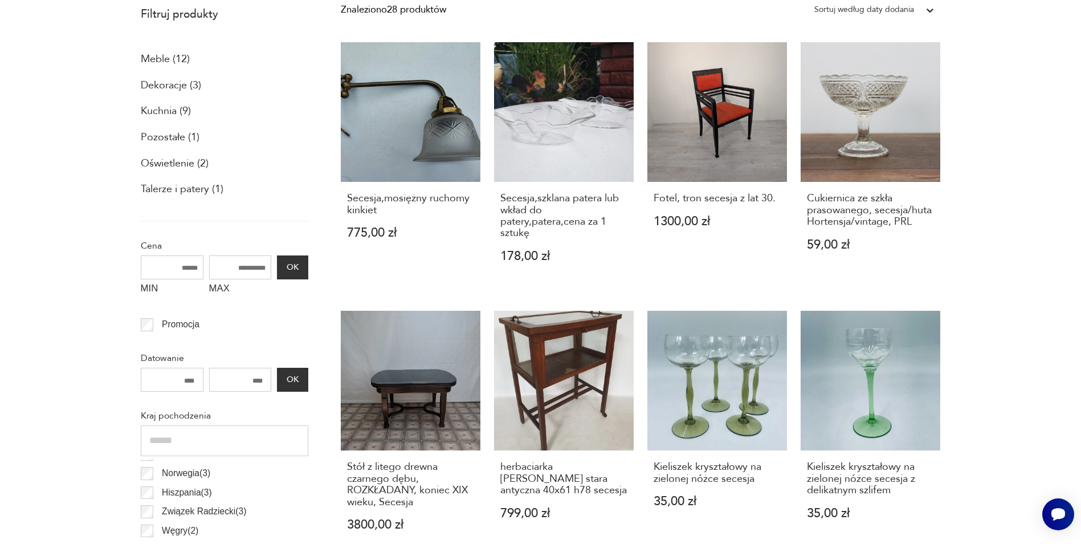
scroll to position [66, 0]
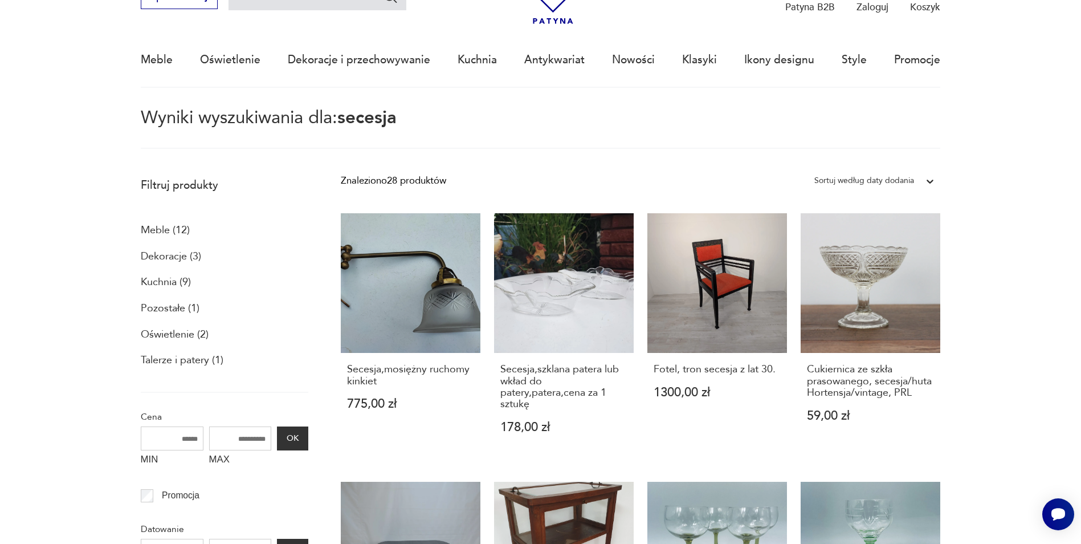
click at [166, 337] on p "Oświetlenie (2)" at bounding box center [175, 334] width 68 height 19
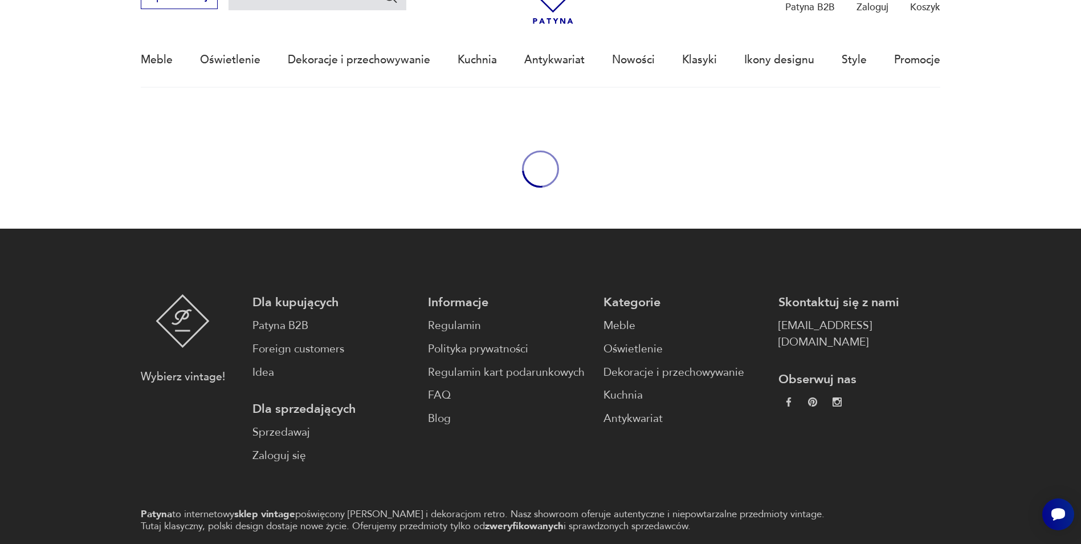
type input "*******"
